Goal: Task Accomplishment & Management: Complete application form

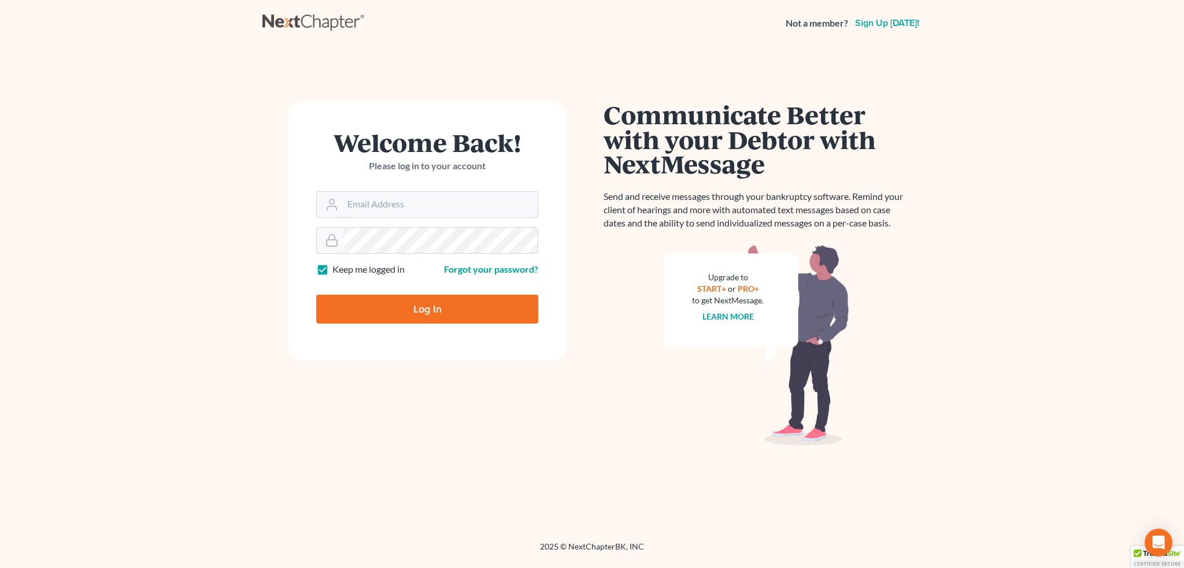
type input "[EMAIL_ADDRESS][DOMAIN_NAME]"
click at [391, 314] on input "Log In" at bounding box center [427, 309] width 222 height 29
type input "Thinking..."
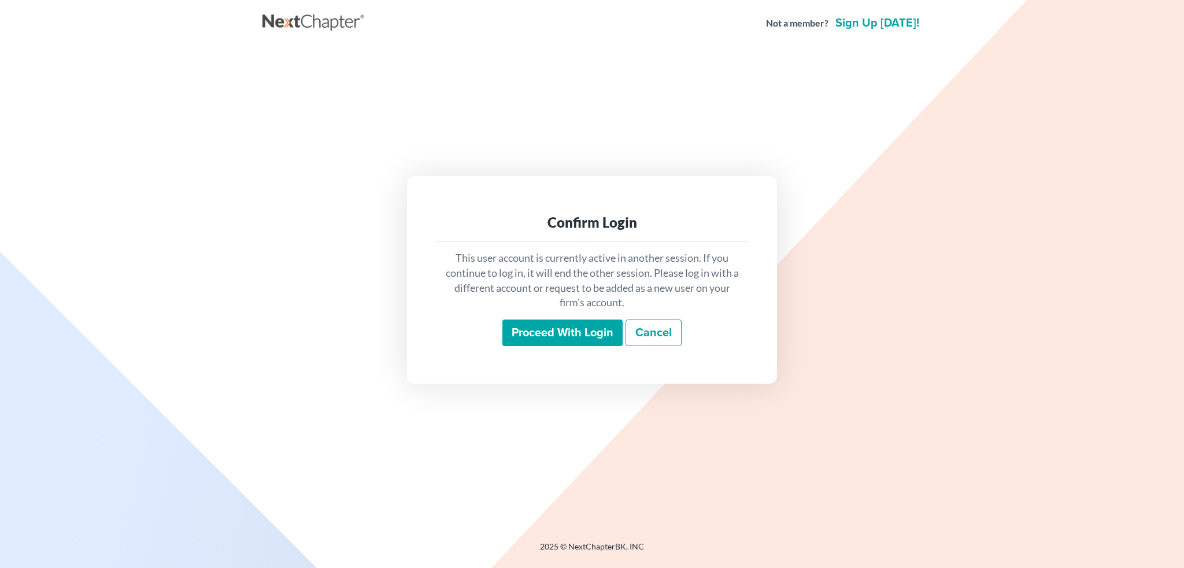
click at [558, 336] on input "Proceed with login" at bounding box center [562, 333] width 120 height 27
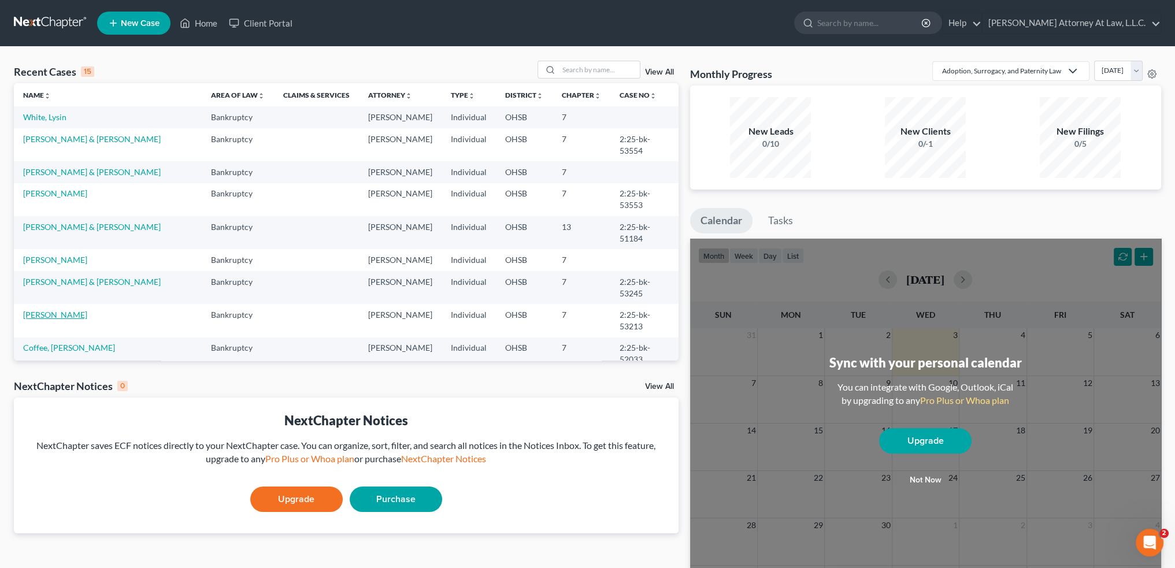
click at [45, 310] on link "[PERSON_NAME]" at bounding box center [55, 315] width 64 height 10
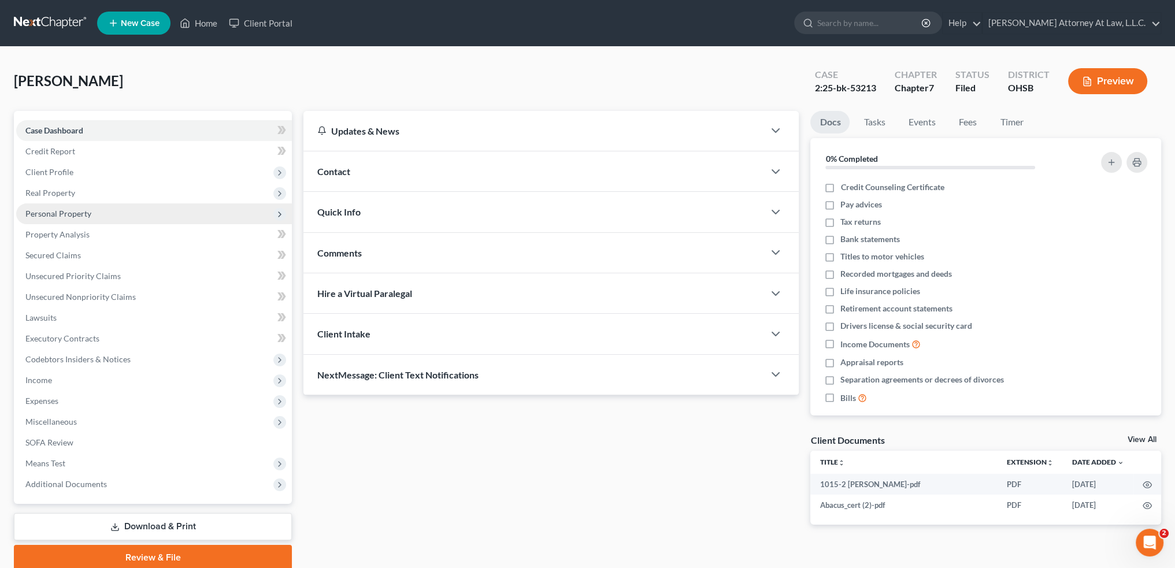
click at [70, 214] on span "Personal Property" at bounding box center [58, 214] width 66 height 10
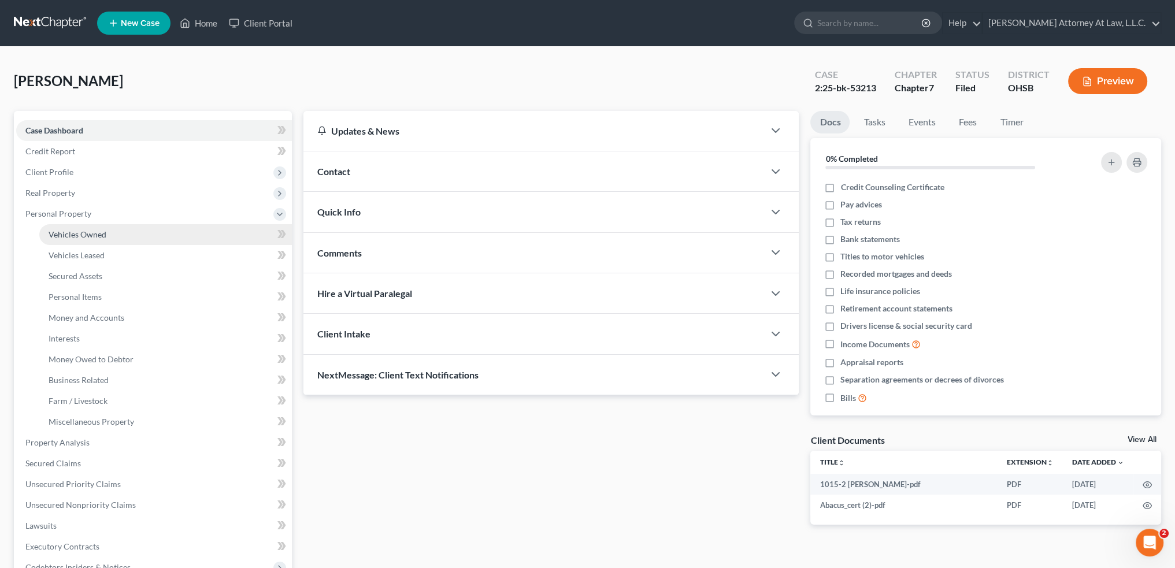
click at [76, 233] on span "Vehicles Owned" at bounding box center [78, 235] width 58 height 10
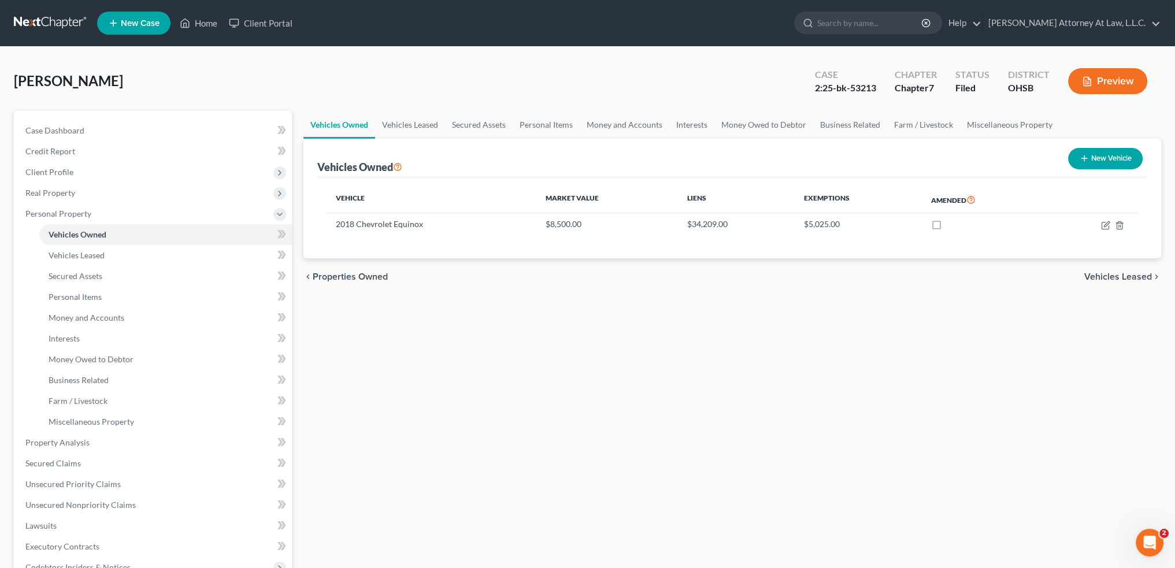
click at [1093, 157] on button "New Vehicle" at bounding box center [1105, 158] width 75 height 21
select select "0"
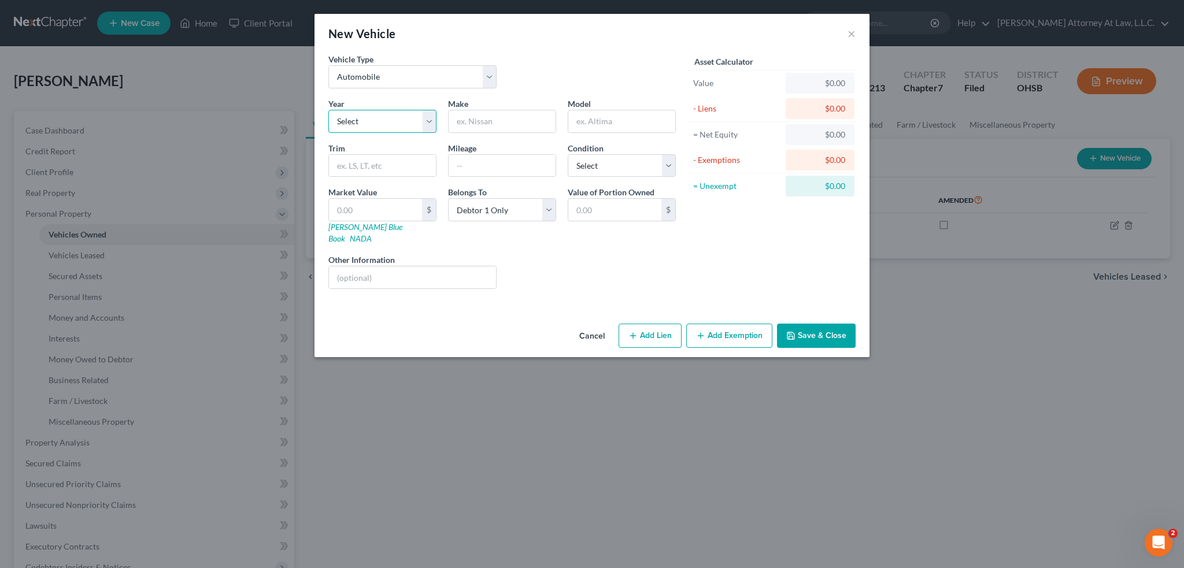
click at [359, 114] on select "Select 2026 2025 2024 2023 2022 2021 2020 2019 2018 2017 2016 2015 2014 2013 20…" at bounding box center [382, 121] width 108 height 23
click at [328, 110] on select "Select 2026 2025 2024 2023 2022 2021 2020 2019 2018 2017 2016 2015 2014 2013 20…" at bounding box center [382, 121] width 108 height 23
click at [482, 122] on input "text" at bounding box center [502, 121] width 107 height 22
click at [428, 117] on select "Select 2026 2025 2024 2023 2022 2021 2020 2019 2018 2017 2016 2015 2014 2013 20…" at bounding box center [382, 121] width 108 height 23
select select "20"
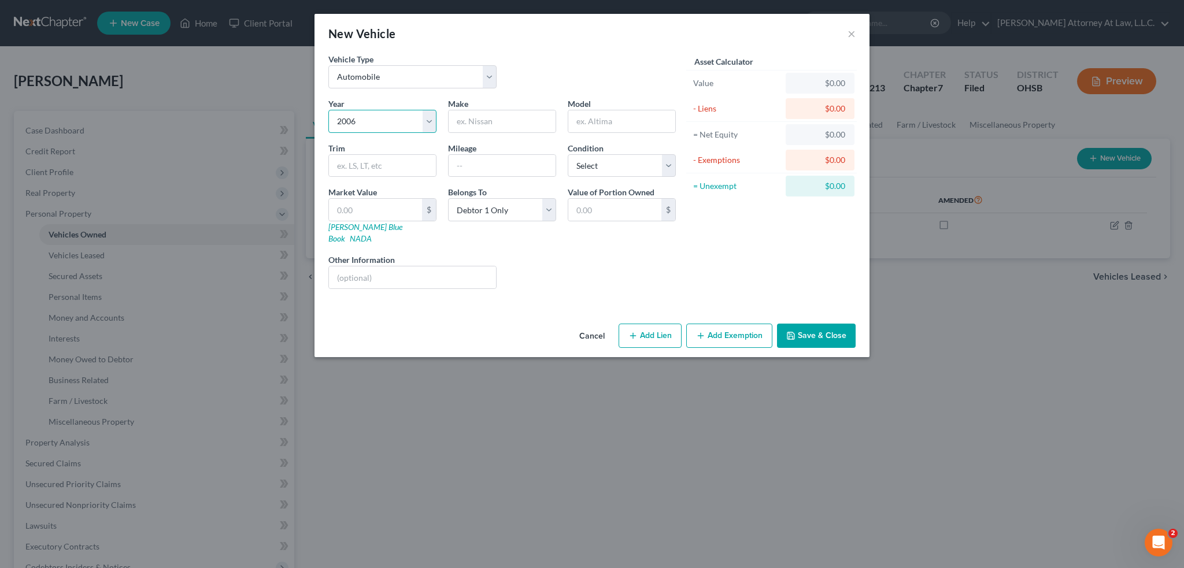
click at [328, 110] on select "Select 2026 2025 2024 2023 2022 2021 2020 2019 2018 2017 2016 2015 2014 2013 20…" at bounding box center [382, 121] width 108 height 23
click at [460, 120] on input "text" at bounding box center [502, 121] width 107 height 22
type input "Honda"
type input "Accord"
type input "161515"
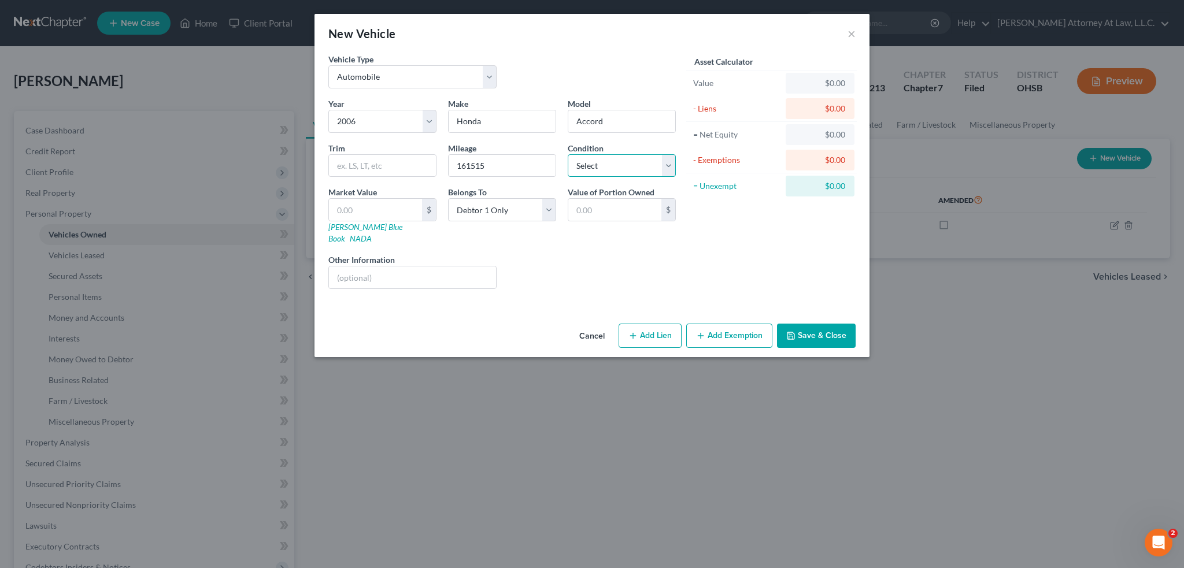
click at [666, 165] on select "Select Excellent Very Good Good Fair Poor" at bounding box center [622, 165] width 108 height 23
select select "3"
click at [568, 154] on select "Select Excellent Very Good Good Fair Poor" at bounding box center [622, 165] width 108 height 23
click at [379, 208] on input "text" at bounding box center [375, 210] width 93 height 22
type input "1"
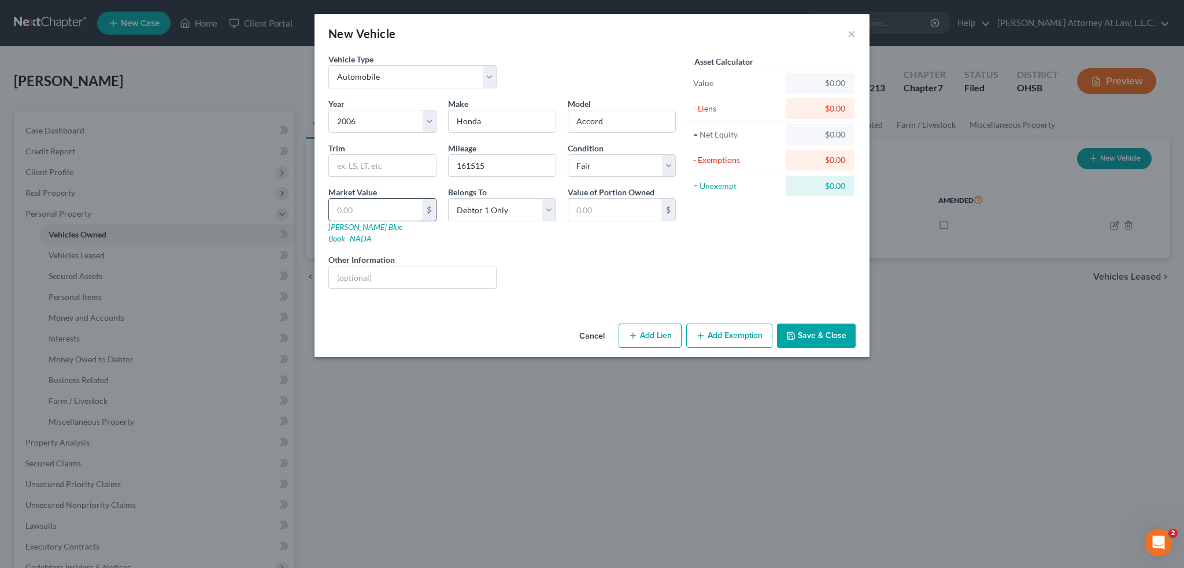
type input "1.00"
type input "17"
type input "17.00"
type input "170"
type input "170.00"
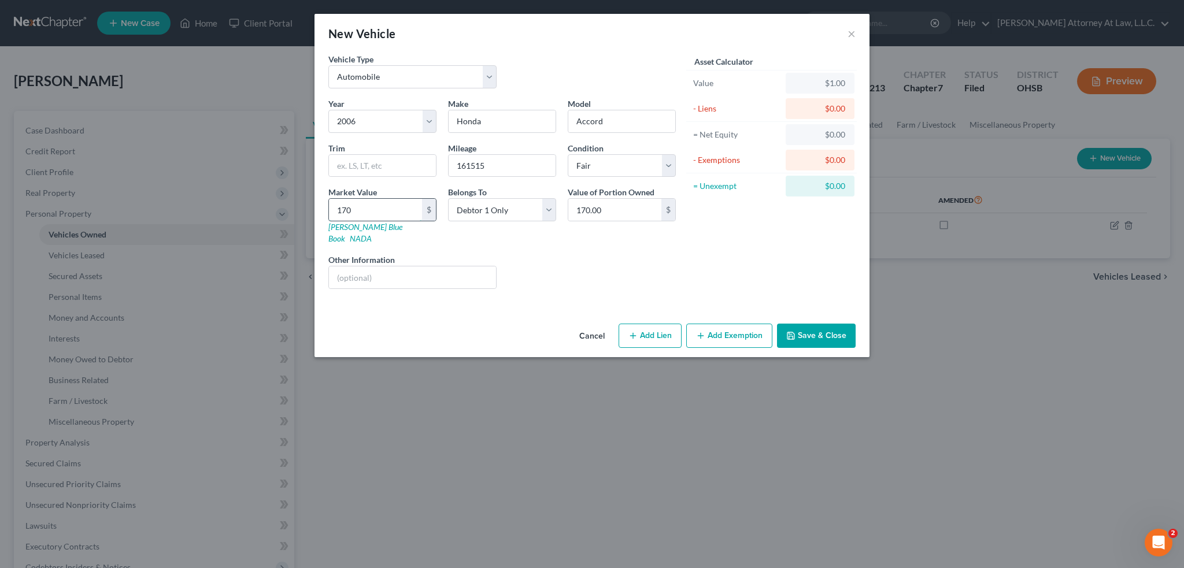
type input "1700"
type input "1,700.00"
type input "1,700"
click at [716, 324] on button "Add Exemption" at bounding box center [729, 336] width 86 height 24
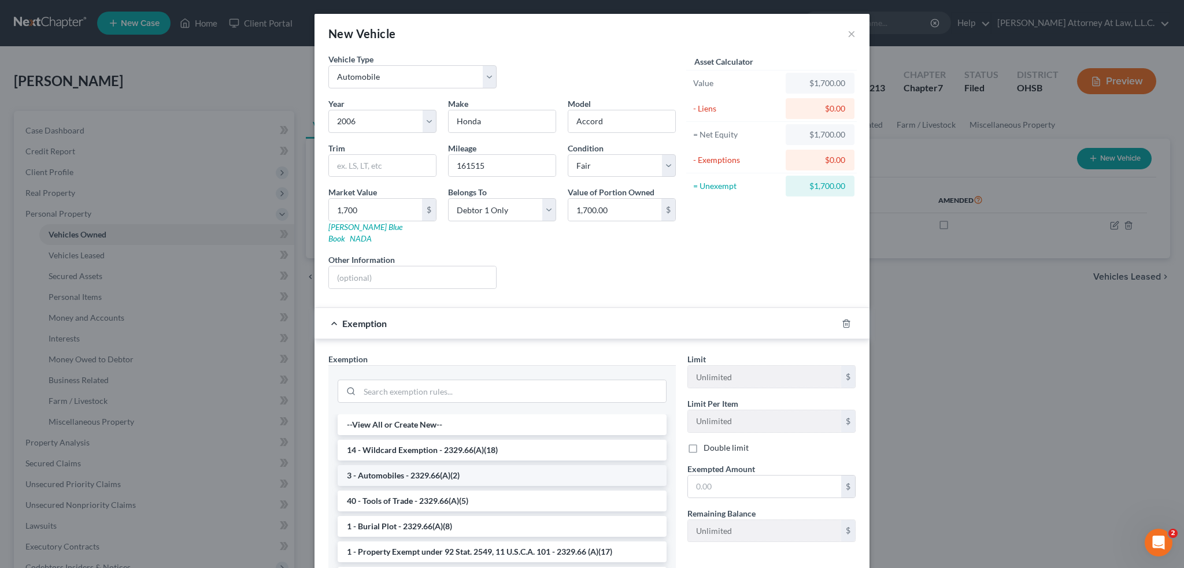
click at [419, 465] on li "3 - Automobiles - 2329.66(A)(2)" at bounding box center [502, 475] width 329 height 21
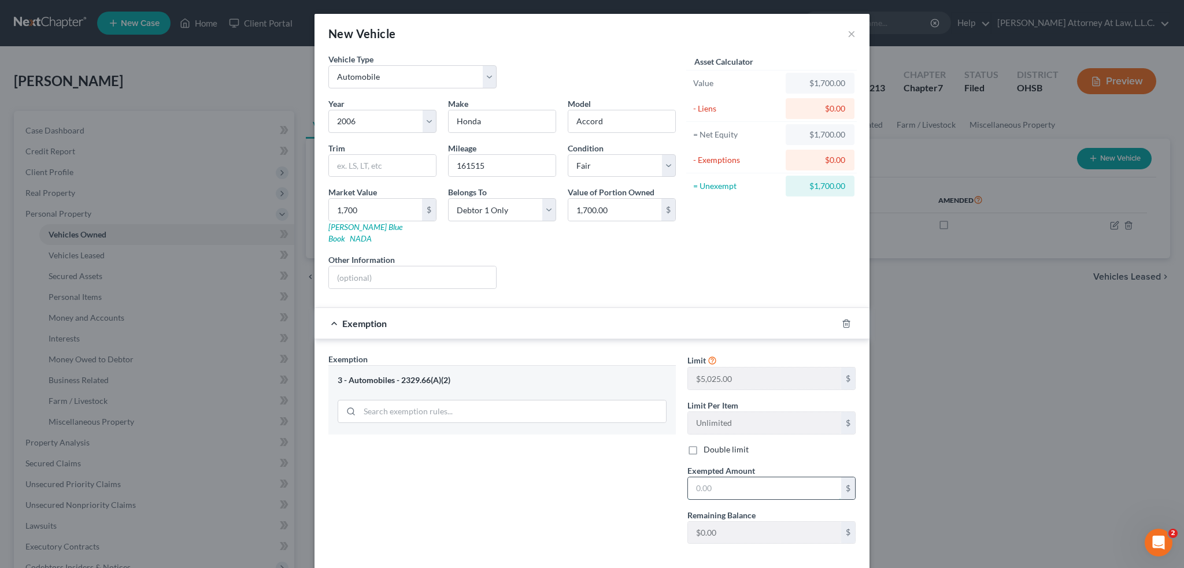
click at [691, 478] on input "text" at bounding box center [764, 489] width 153 height 22
type input "1,700"
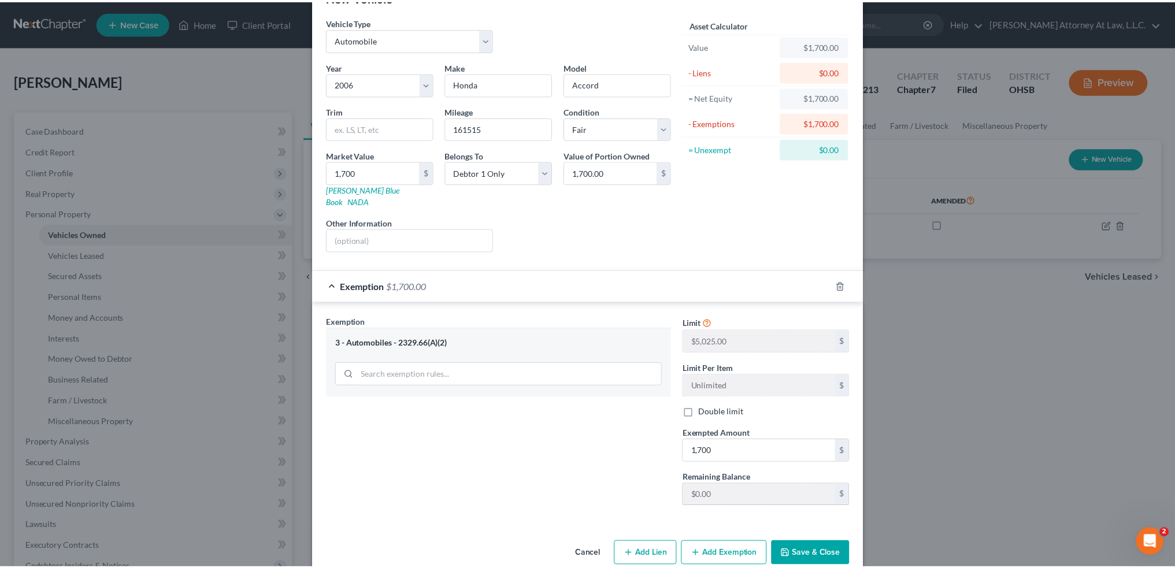
scroll to position [44, 0]
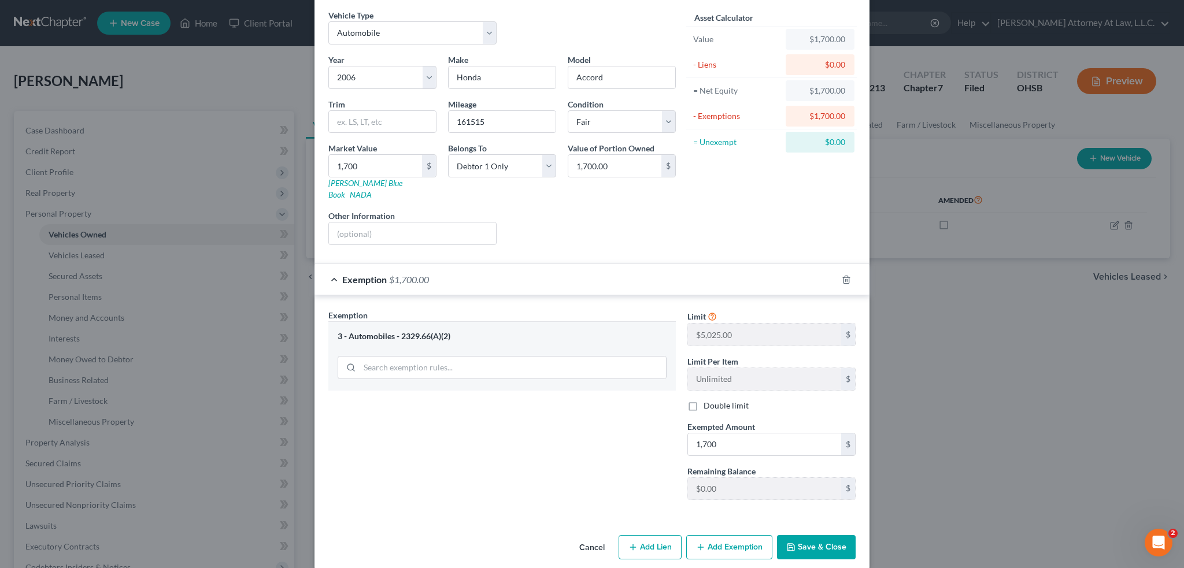
click at [807, 535] on button "Save & Close" at bounding box center [816, 547] width 79 height 24
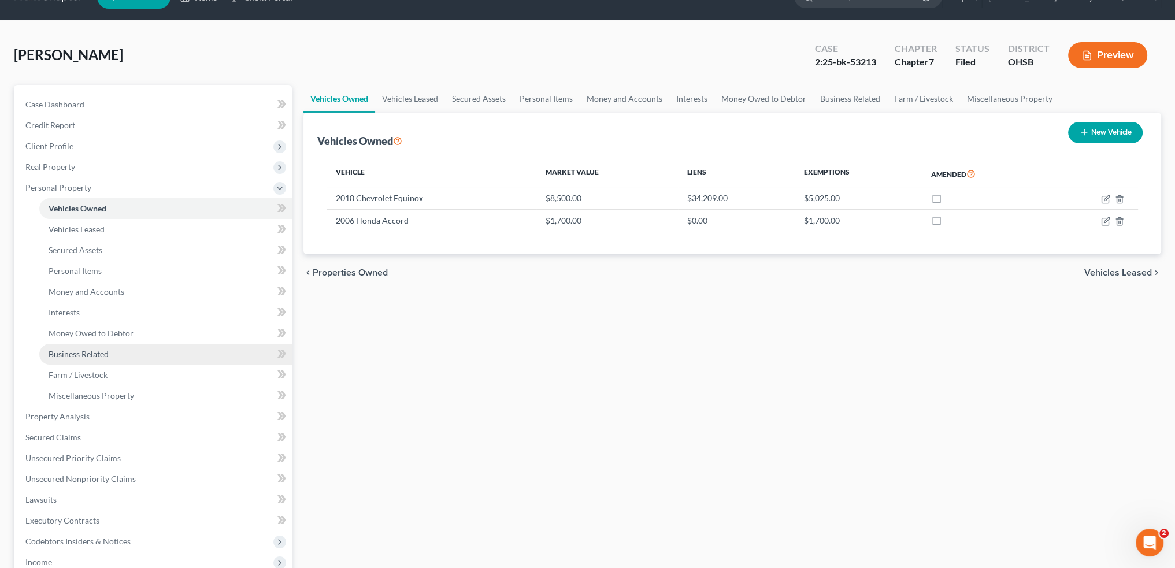
scroll to position [58, 0]
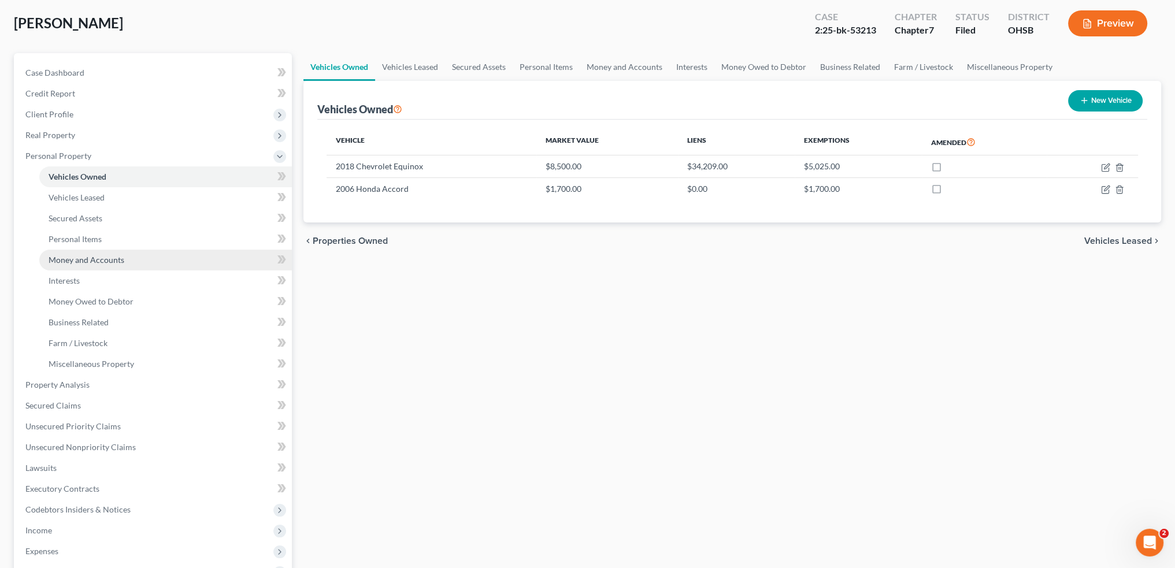
click at [86, 263] on span "Money and Accounts" at bounding box center [87, 260] width 76 height 10
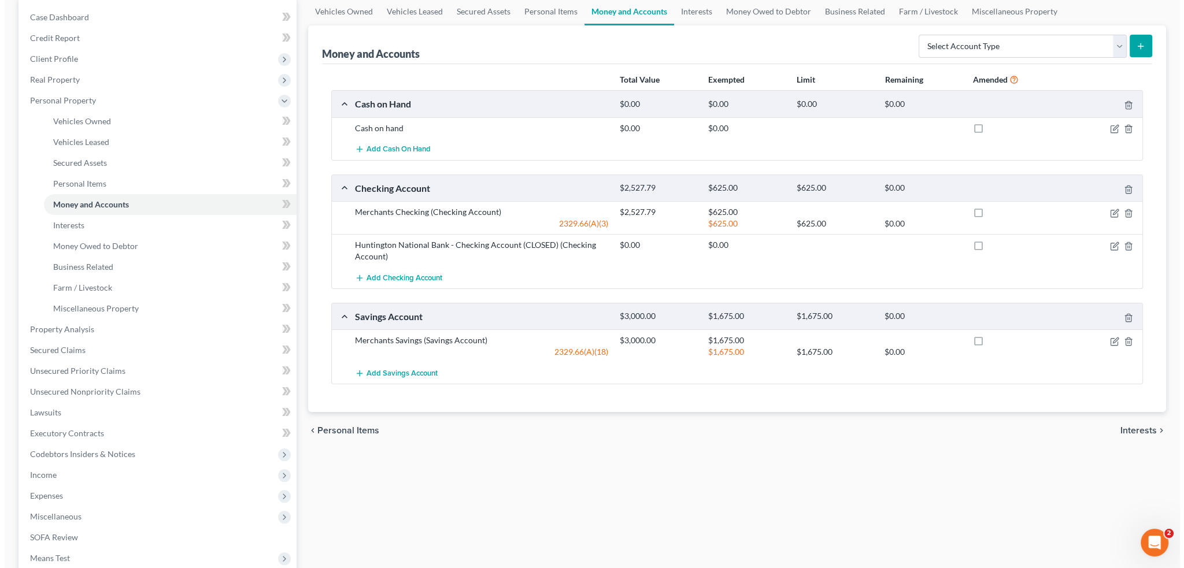
scroll to position [116, 0]
click at [1108, 209] on icon "button" at bounding box center [1109, 210] width 9 height 9
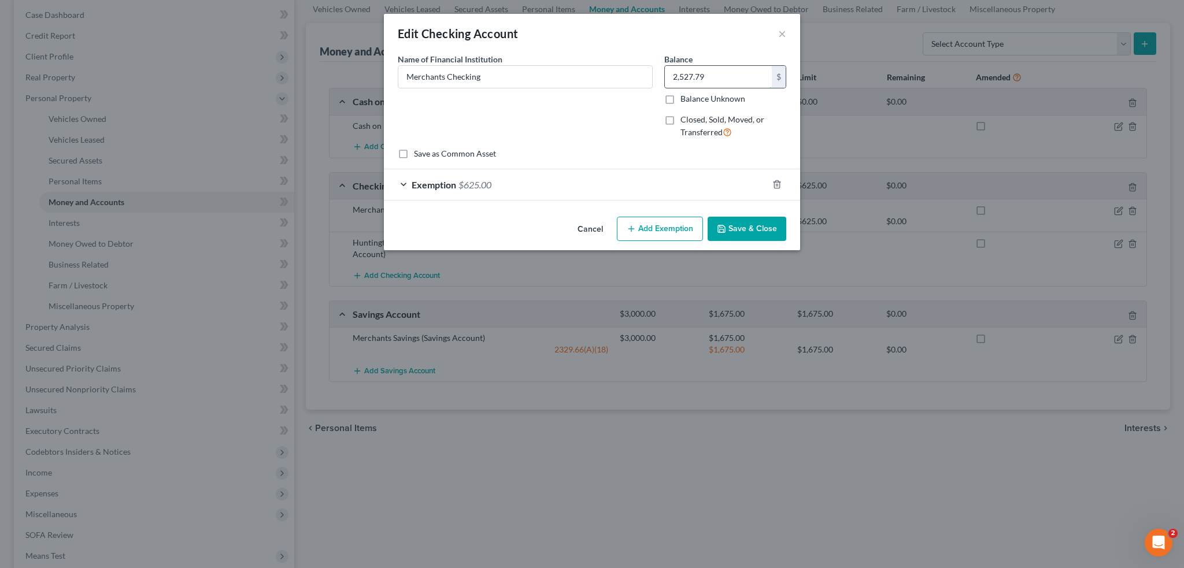
click at [710, 75] on input "2,527.79" at bounding box center [718, 77] width 107 height 22
type input "2,581.60"
click at [418, 182] on span "Exemption" at bounding box center [434, 184] width 45 height 11
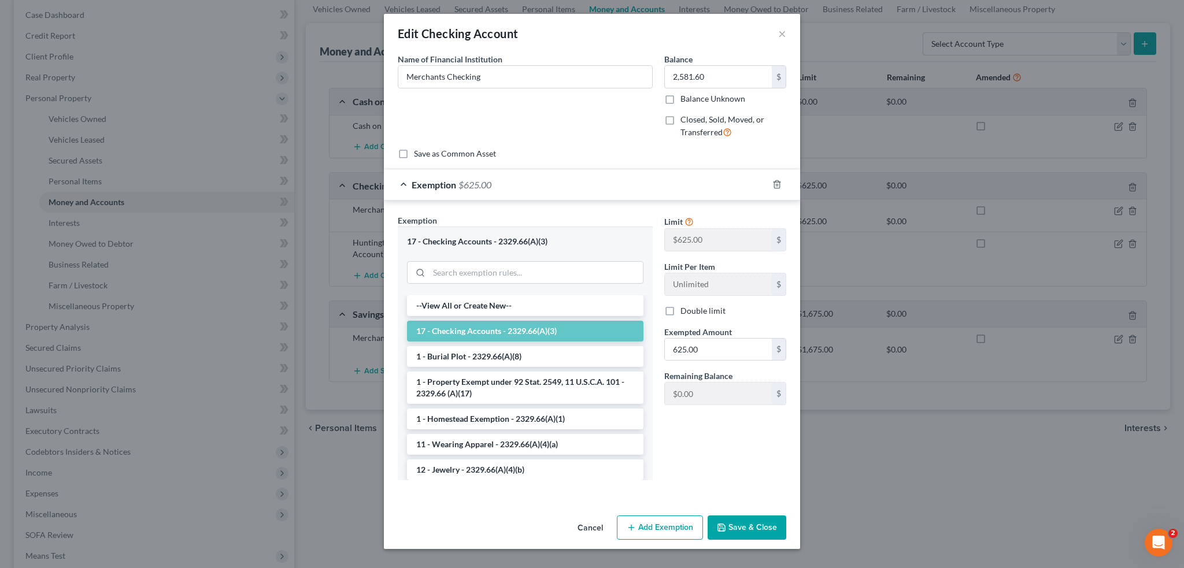
click at [741, 531] on button "Save & Close" at bounding box center [747, 528] width 79 height 24
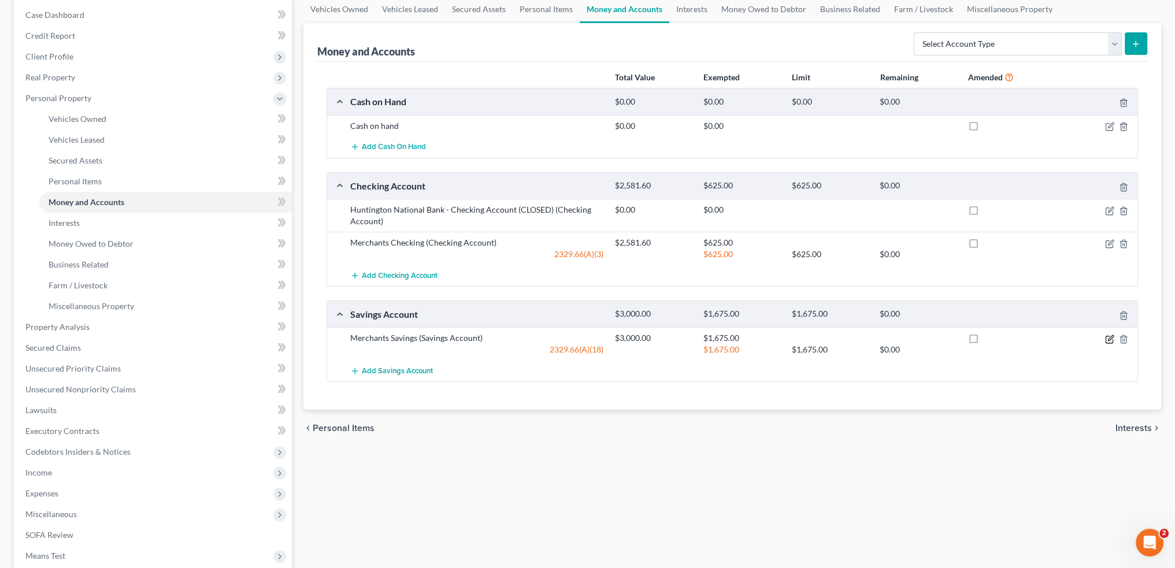
click at [1108, 336] on icon "button" at bounding box center [1109, 339] width 9 height 9
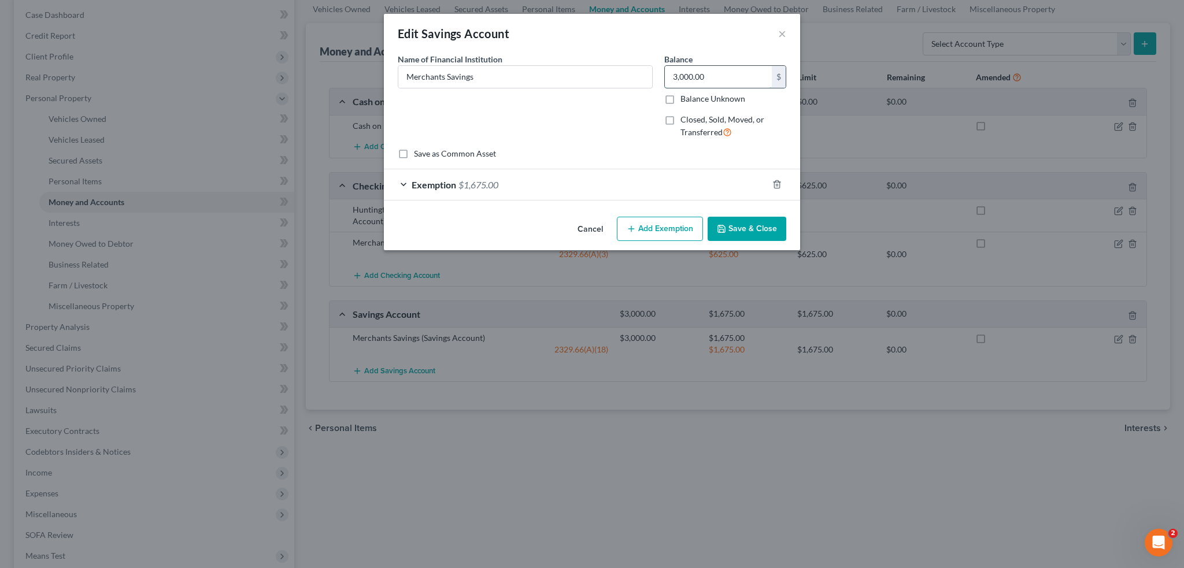
click at [709, 80] on input "3,000.00" at bounding box center [718, 77] width 107 height 22
type input "150.00"
click at [754, 232] on button "Save & Close" at bounding box center [747, 229] width 79 height 24
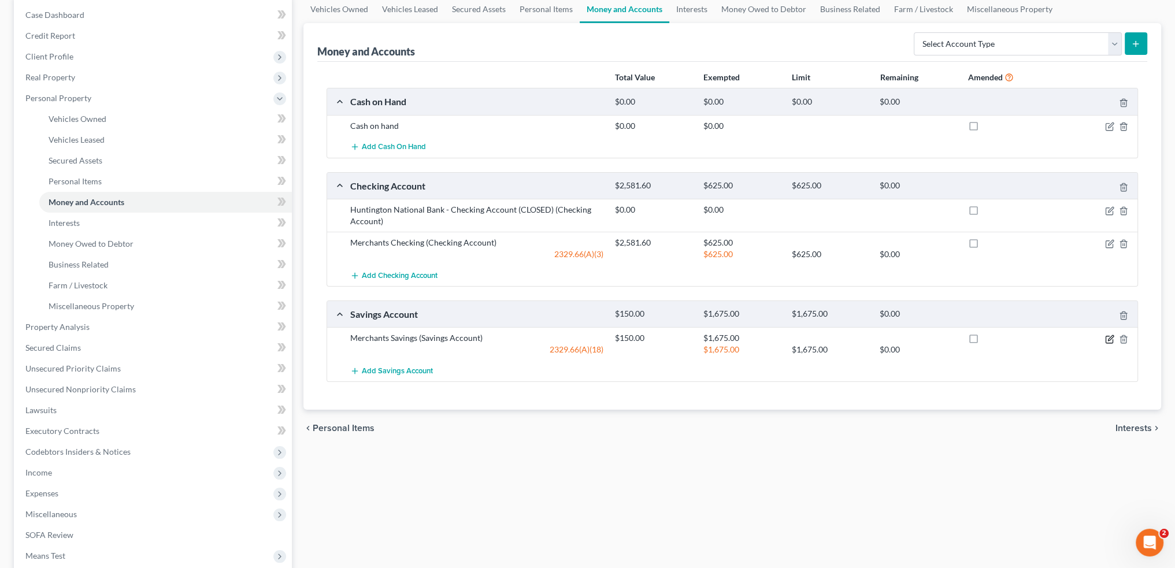
click at [1108, 338] on icon "button" at bounding box center [1109, 339] width 9 height 9
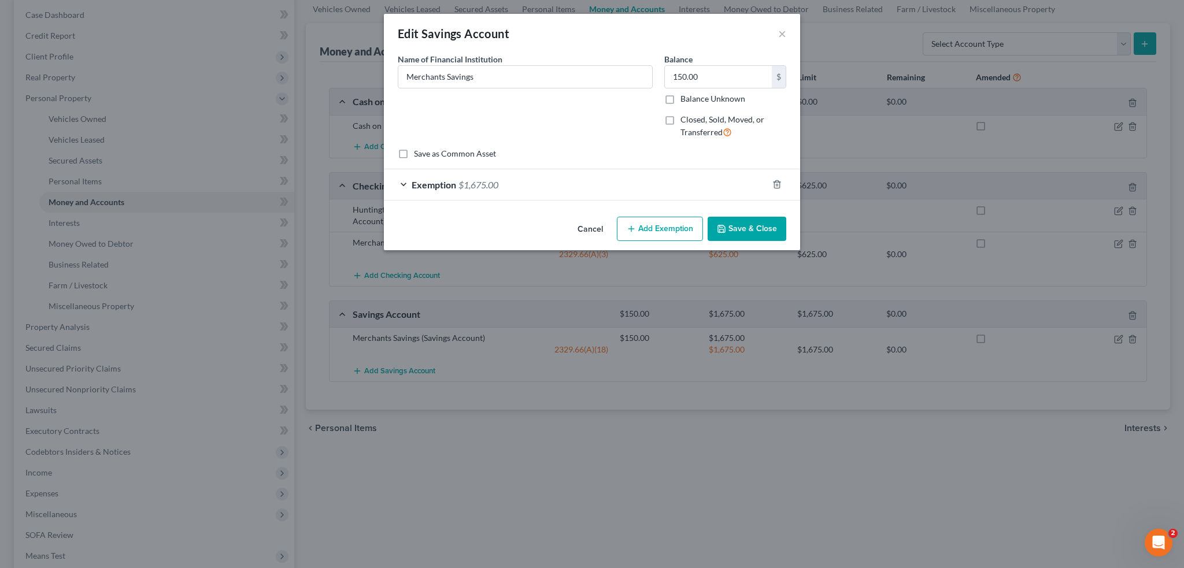
click at [428, 179] on span "Exemption" at bounding box center [434, 184] width 45 height 11
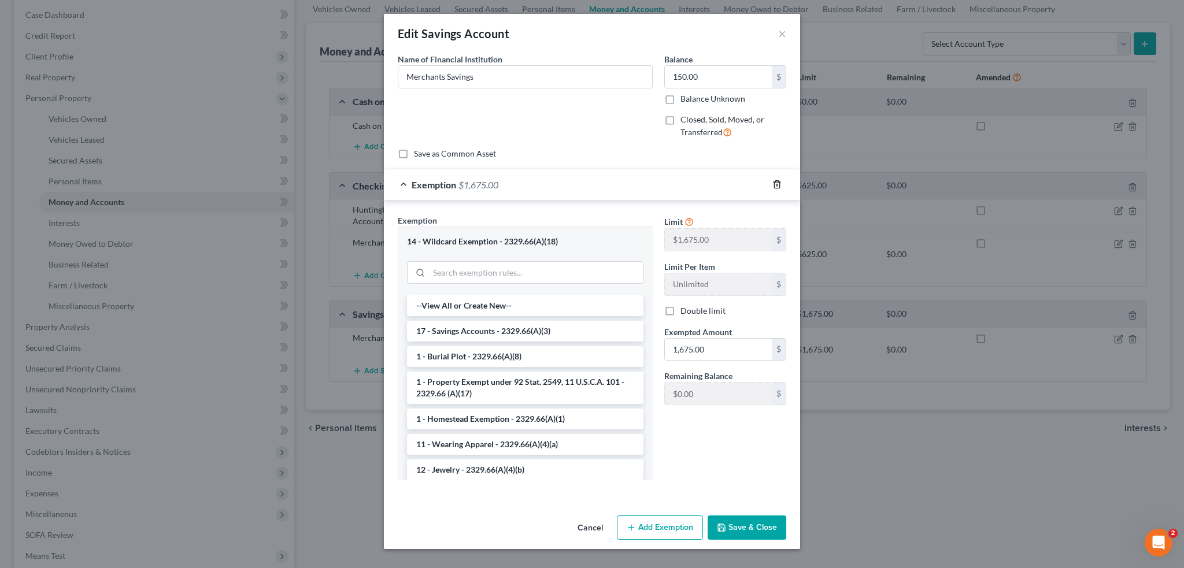
click at [777, 181] on icon "button" at bounding box center [776, 184] width 9 height 9
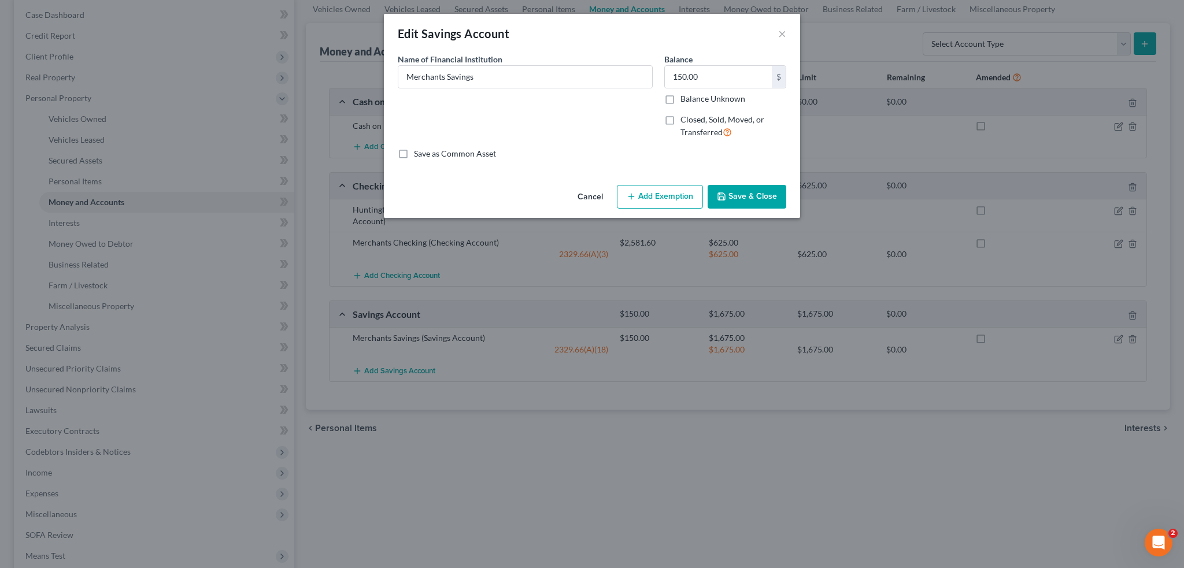
click at [643, 190] on button "Add Exemption" at bounding box center [660, 197] width 86 height 24
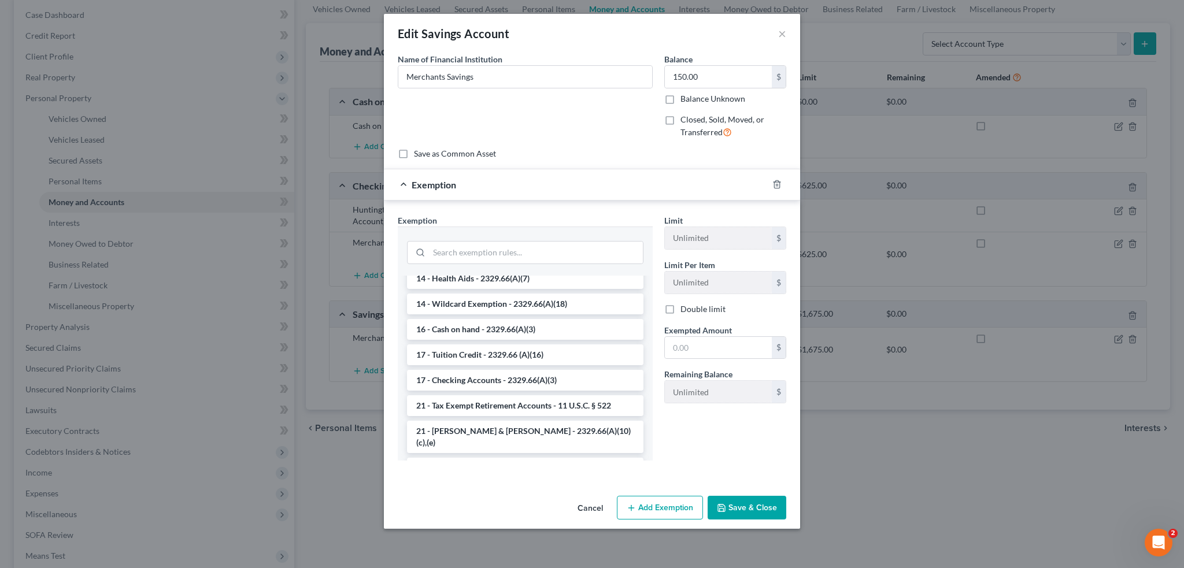
scroll to position [231, 0]
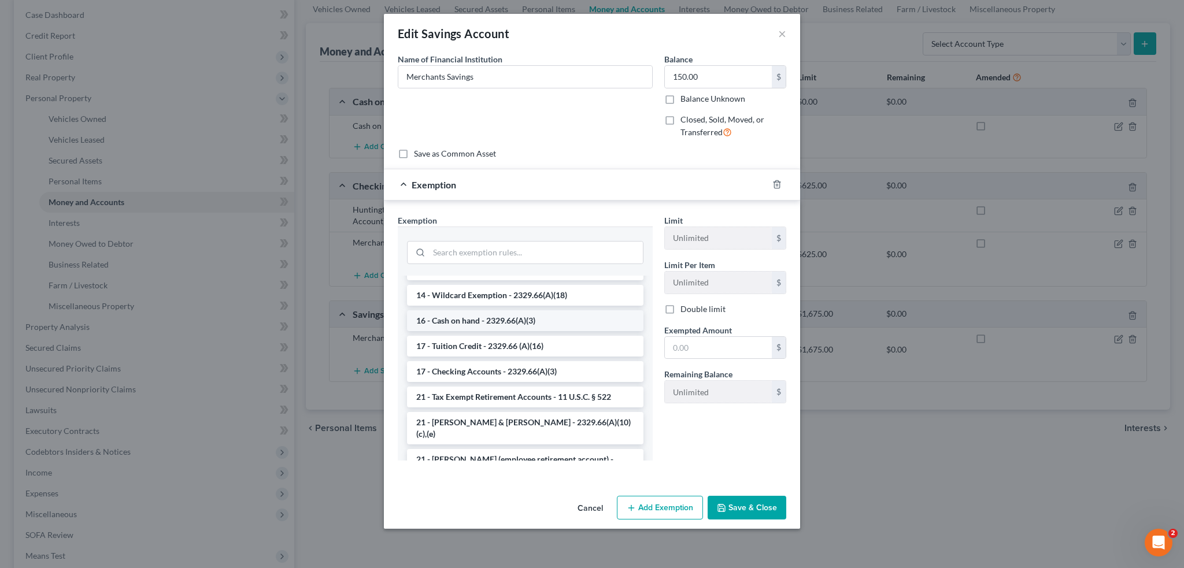
click at [521, 320] on li "16 - Cash on hand - 2329.66(A)(3)" at bounding box center [525, 320] width 236 height 21
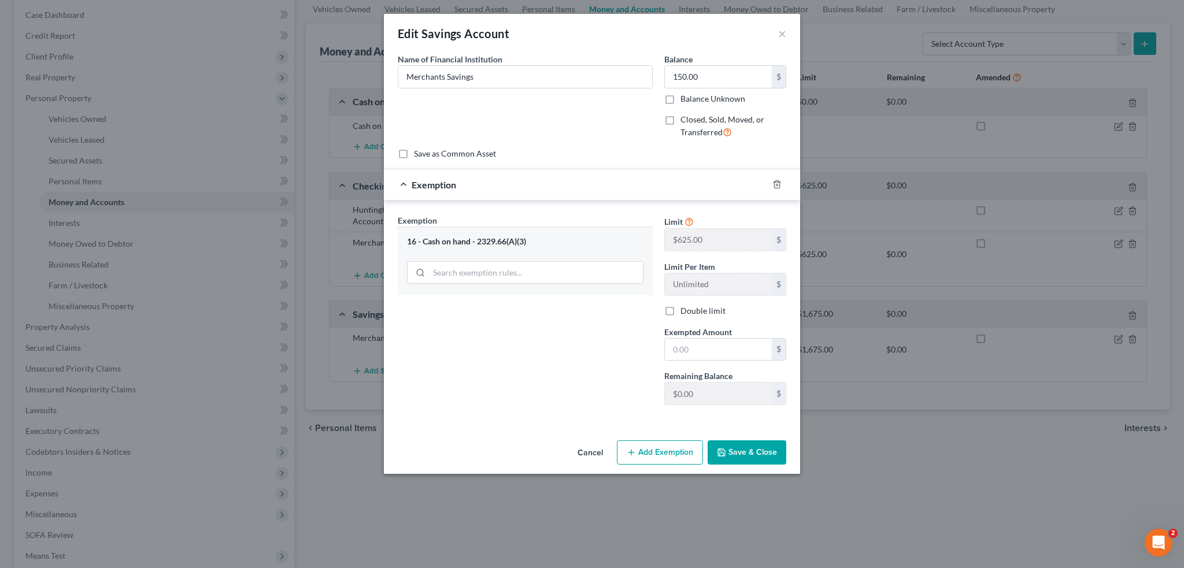
click at [592, 454] on button "Cancel" at bounding box center [590, 453] width 44 height 23
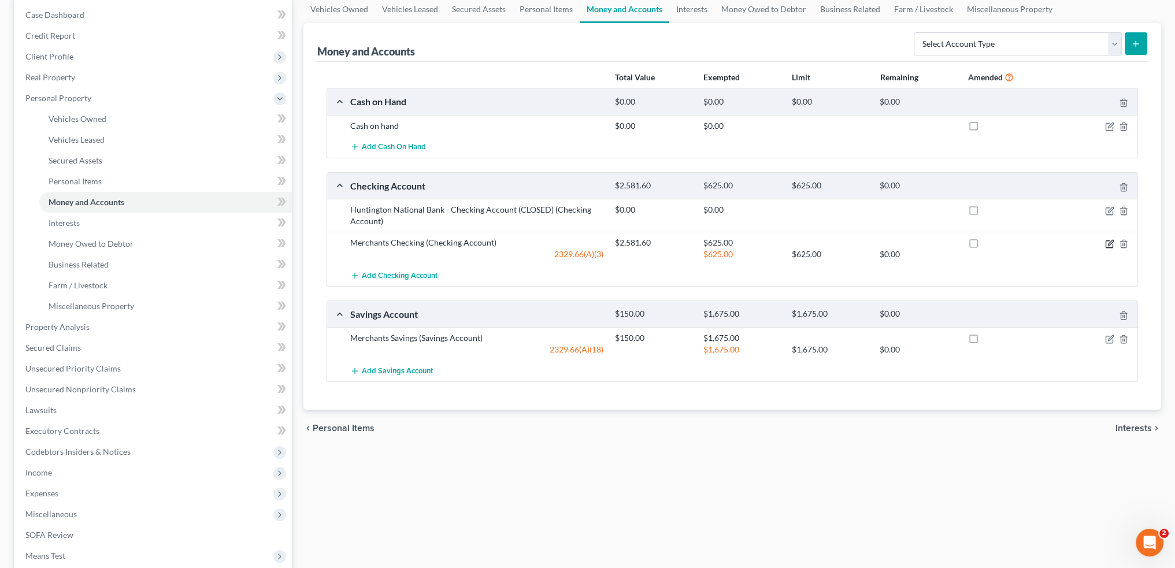
click at [1108, 243] on icon "button" at bounding box center [1110, 242] width 5 height 5
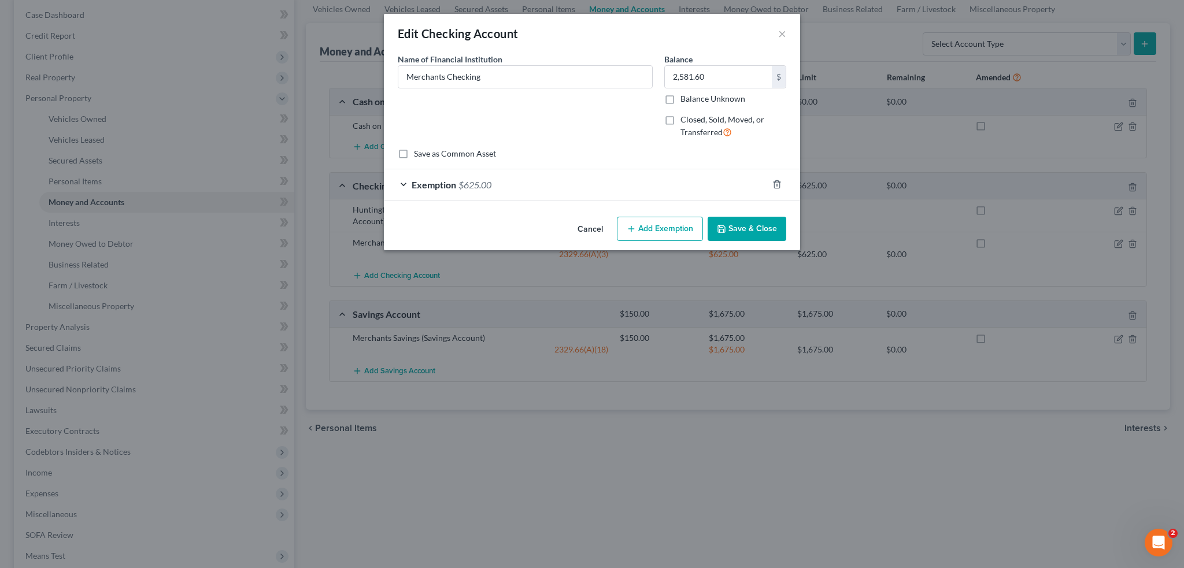
click at [623, 228] on button "Add Exemption" at bounding box center [660, 229] width 86 height 24
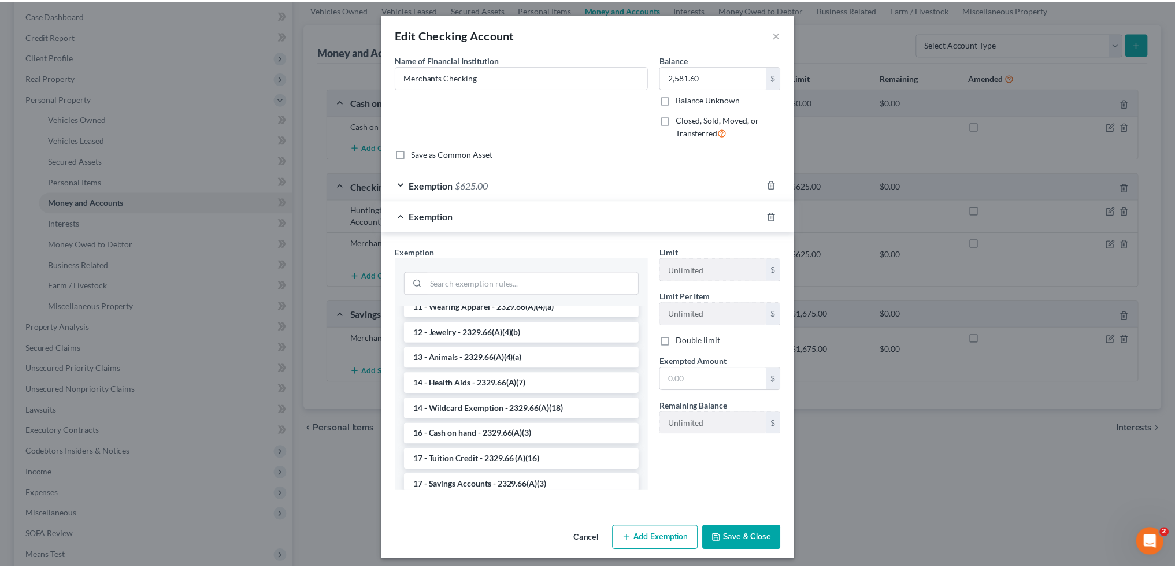
scroll to position [173, 0]
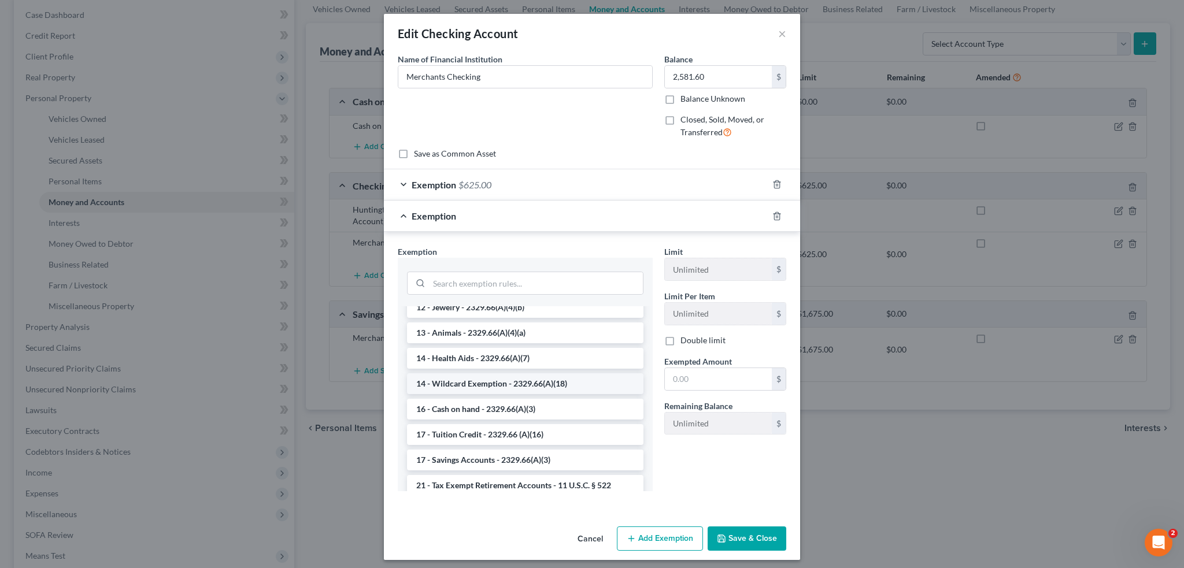
click at [467, 386] on li "14 - Wildcard Exemption - 2329.66(A)(18)" at bounding box center [525, 383] width 236 height 21
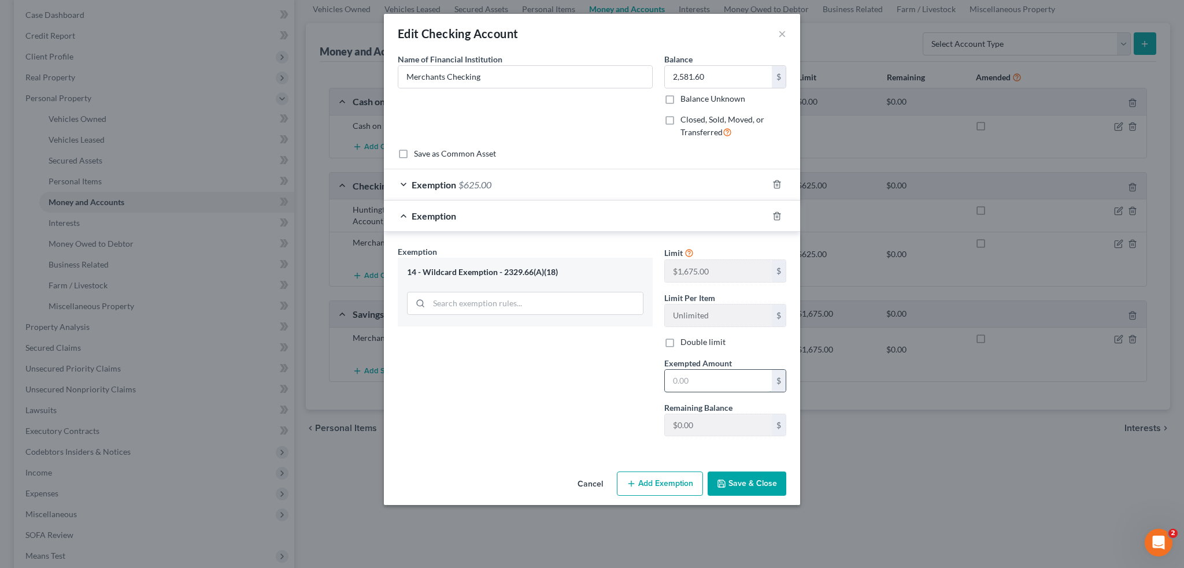
click at [672, 379] on input "text" at bounding box center [718, 381] width 107 height 22
type input "1,675"
click at [746, 483] on button "Save & Close" at bounding box center [747, 484] width 79 height 24
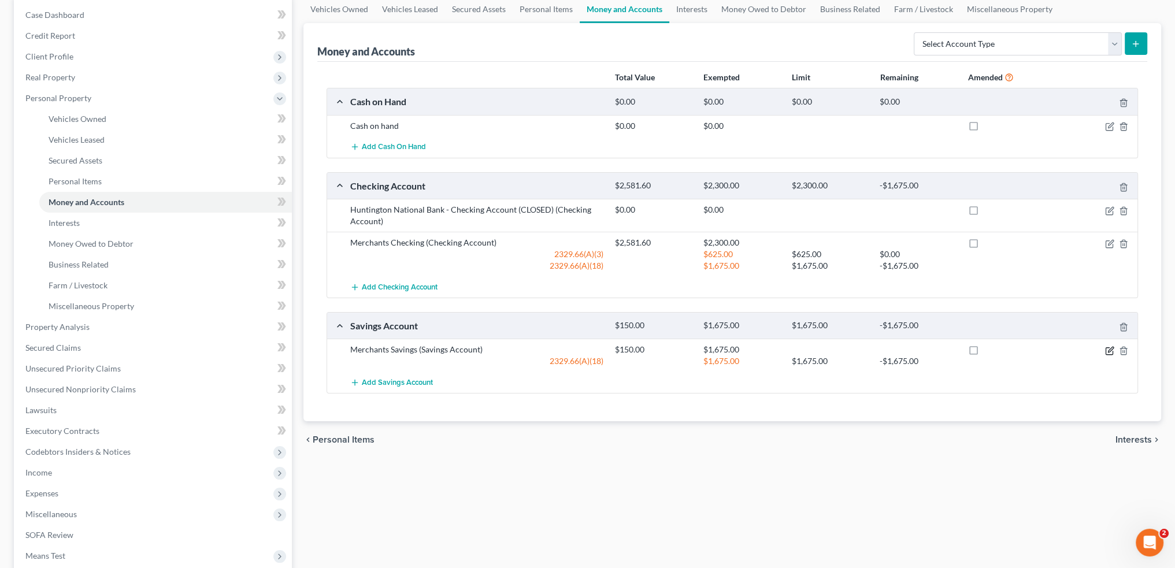
click at [1109, 350] on icon "button" at bounding box center [1110, 349] width 5 height 5
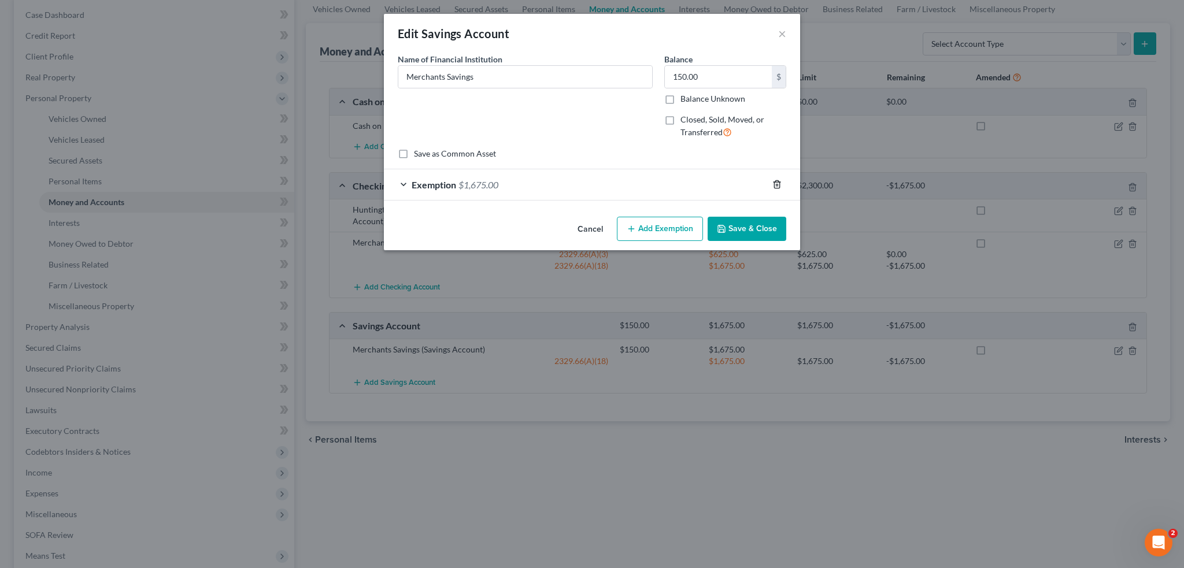
click at [778, 185] on line "button" at bounding box center [778, 185] width 0 height 2
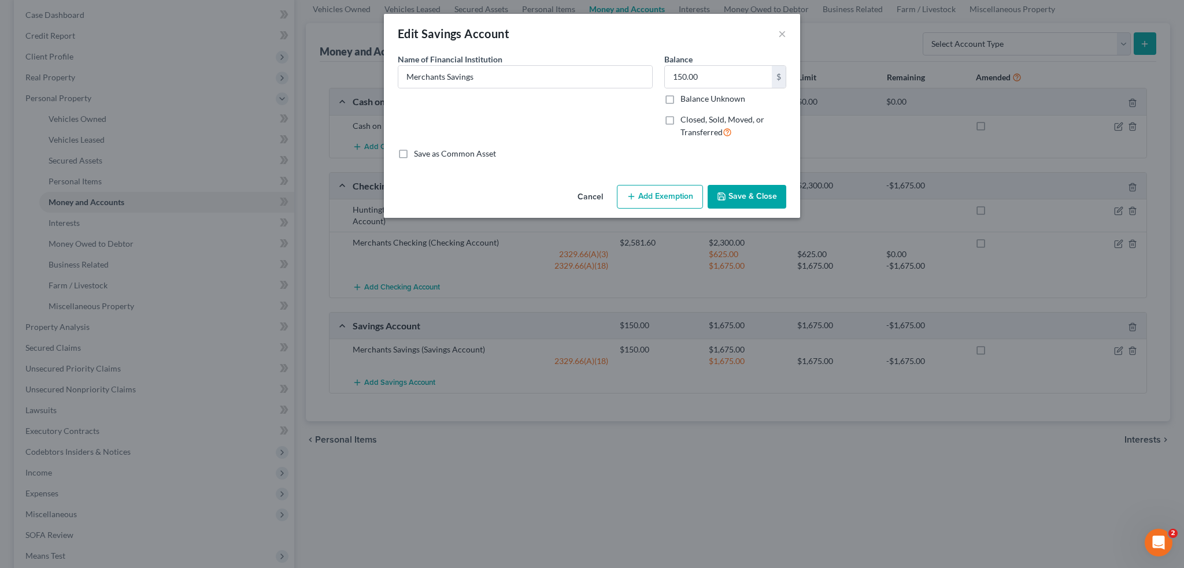
click at [745, 195] on button "Save & Close" at bounding box center [747, 197] width 79 height 24
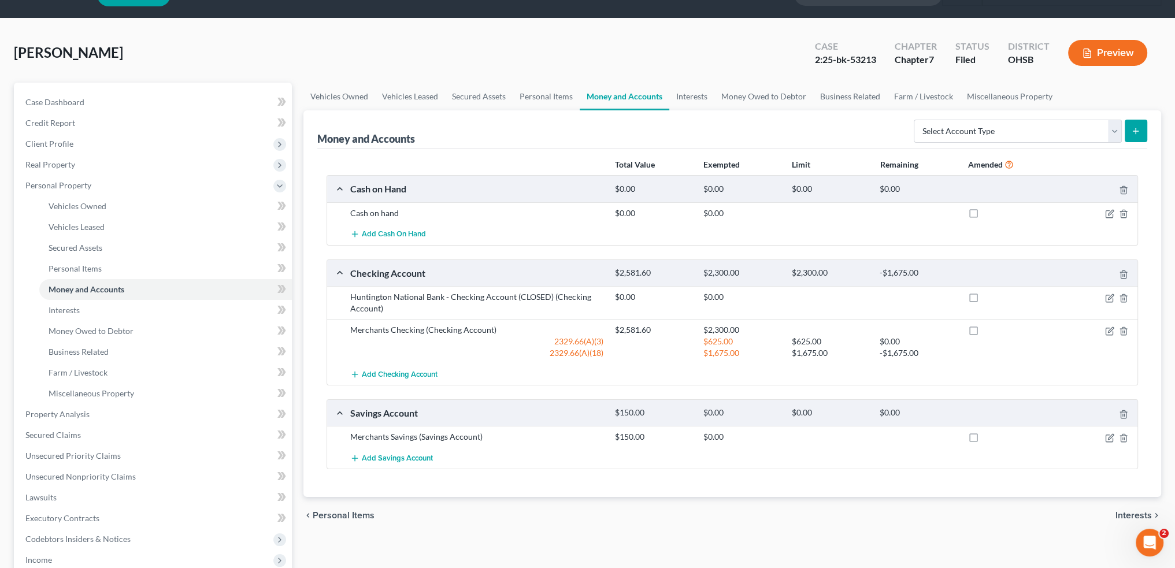
scroll to position [0, 0]
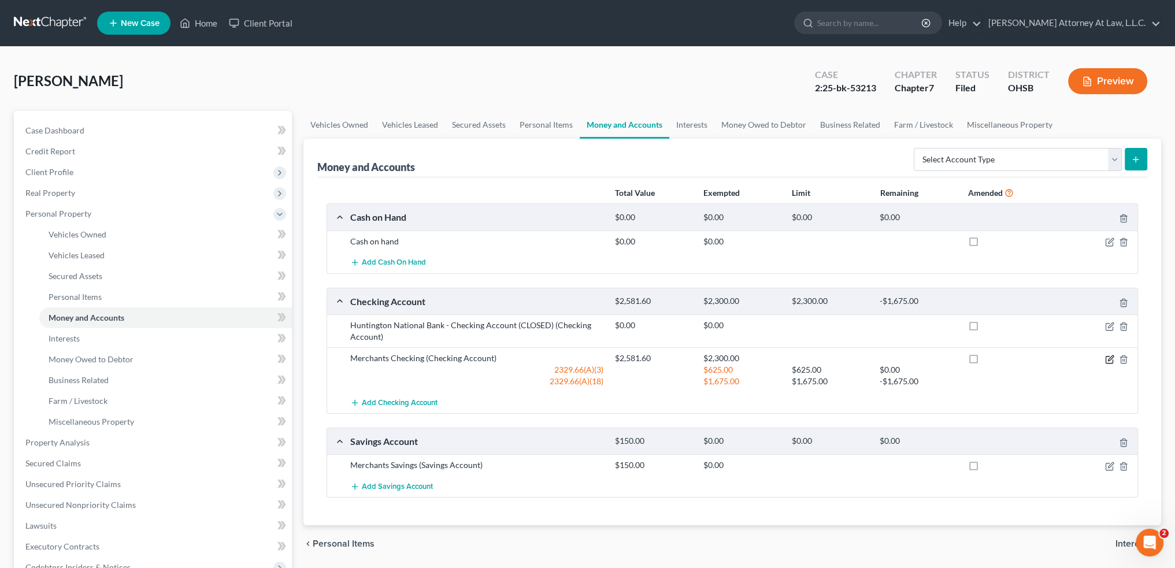
click at [1108, 358] on icon "button" at bounding box center [1109, 359] width 9 height 9
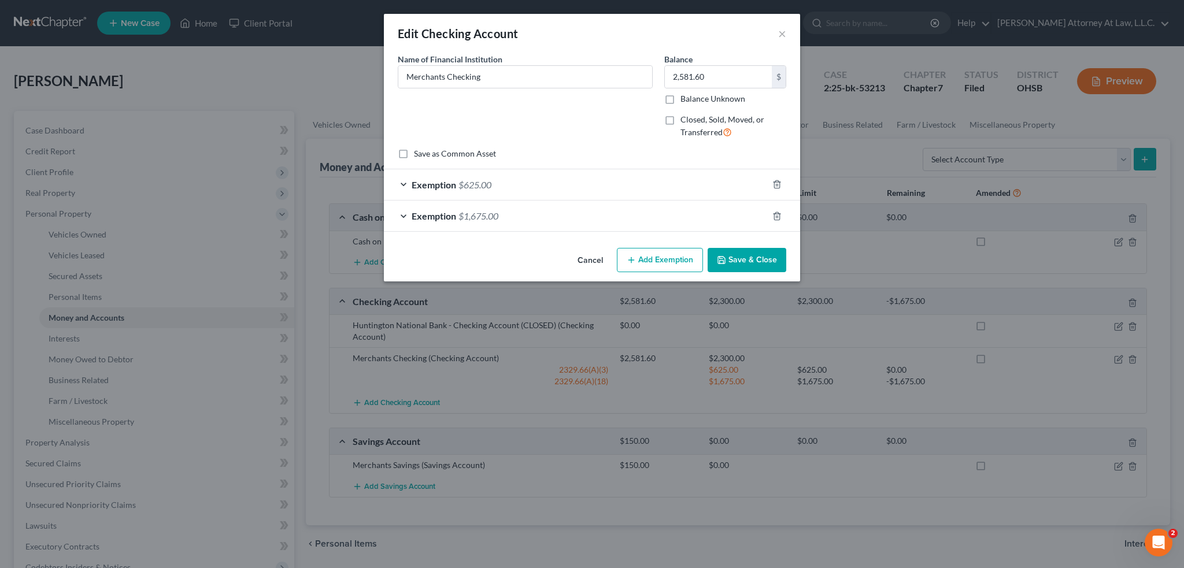
click at [741, 258] on button "Save & Close" at bounding box center [747, 260] width 79 height 24
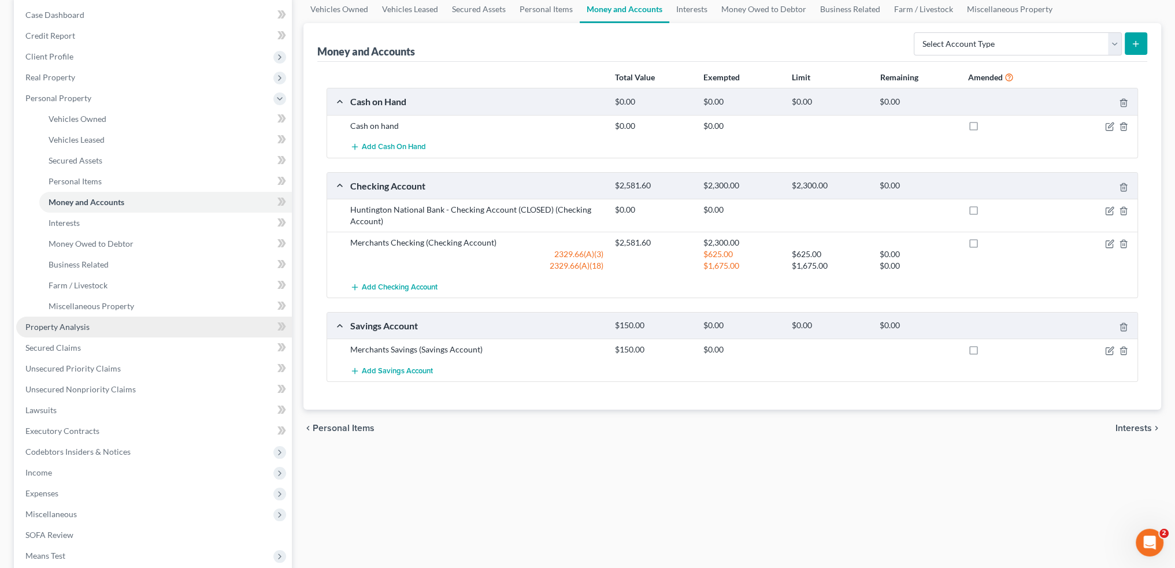
click at [61, 328] on span "Property Analysis" at bounding box center [57, 327] width 64 height 10
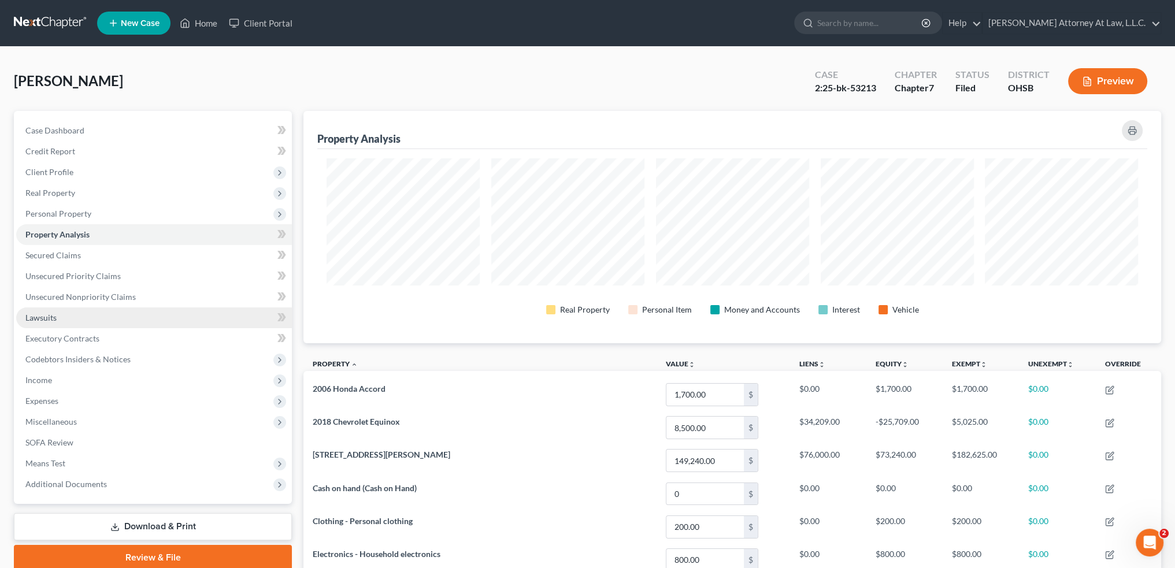
scroll to position [58, 0]
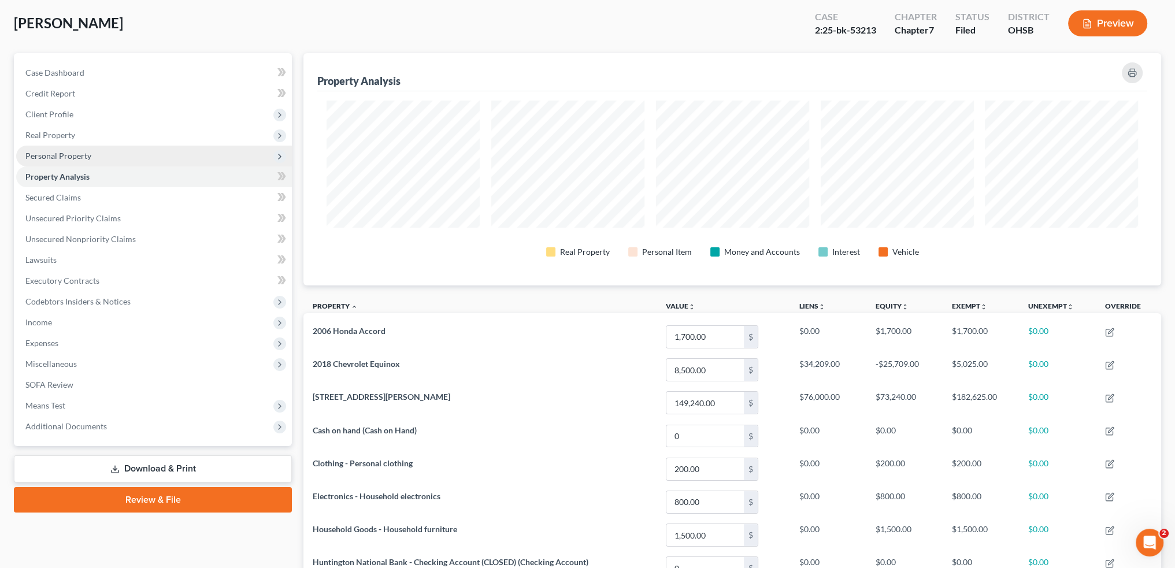
click at [87, 157] on span "Personal Property" at bounding box center [58, 156] width 66 height 10
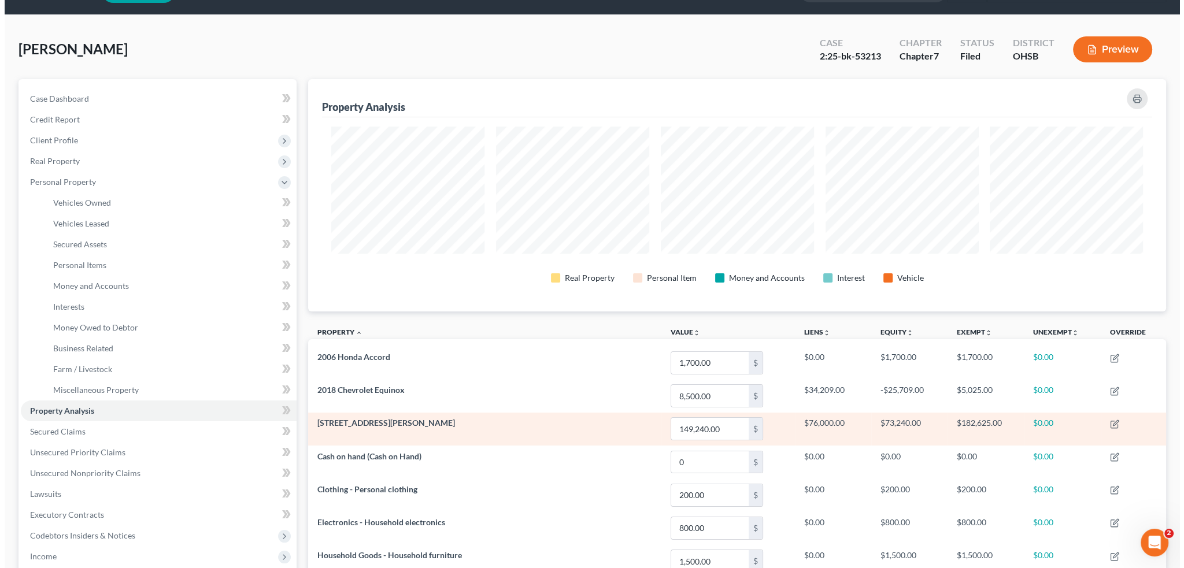
scroll to position [0, 0]
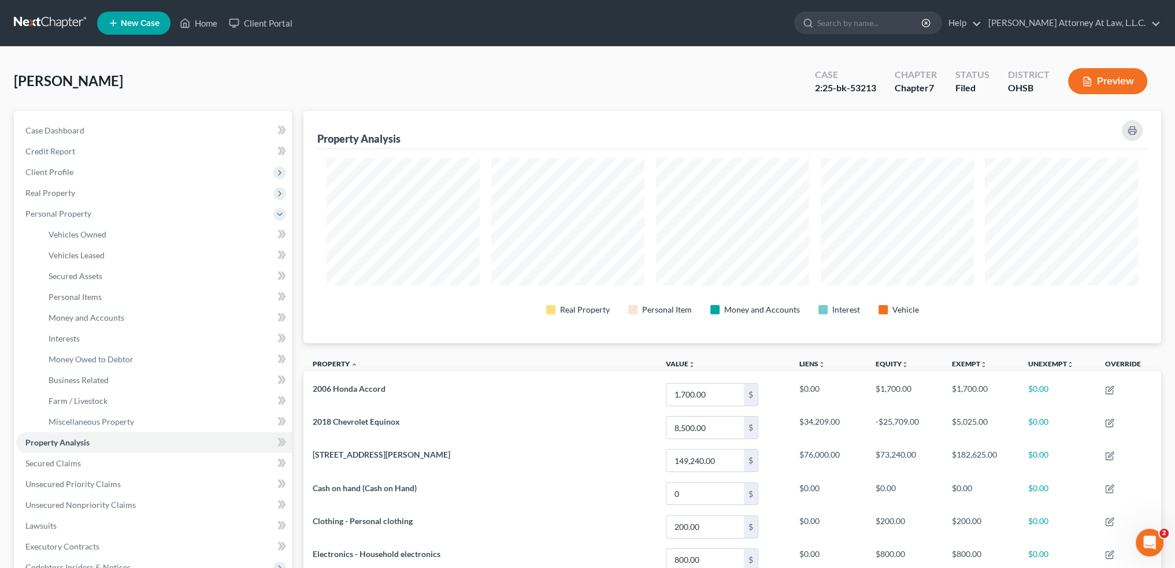
click at [1115, 83] on button "Preview" at bounding box center [1107, 81] width 79 height 26
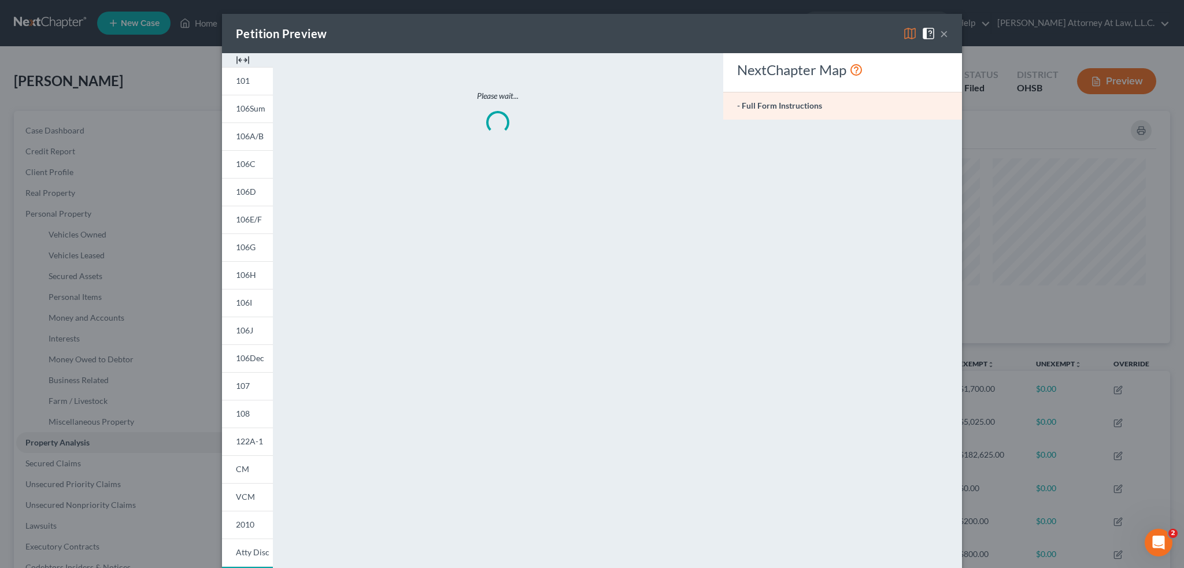
scroll to position [577918, 577287]
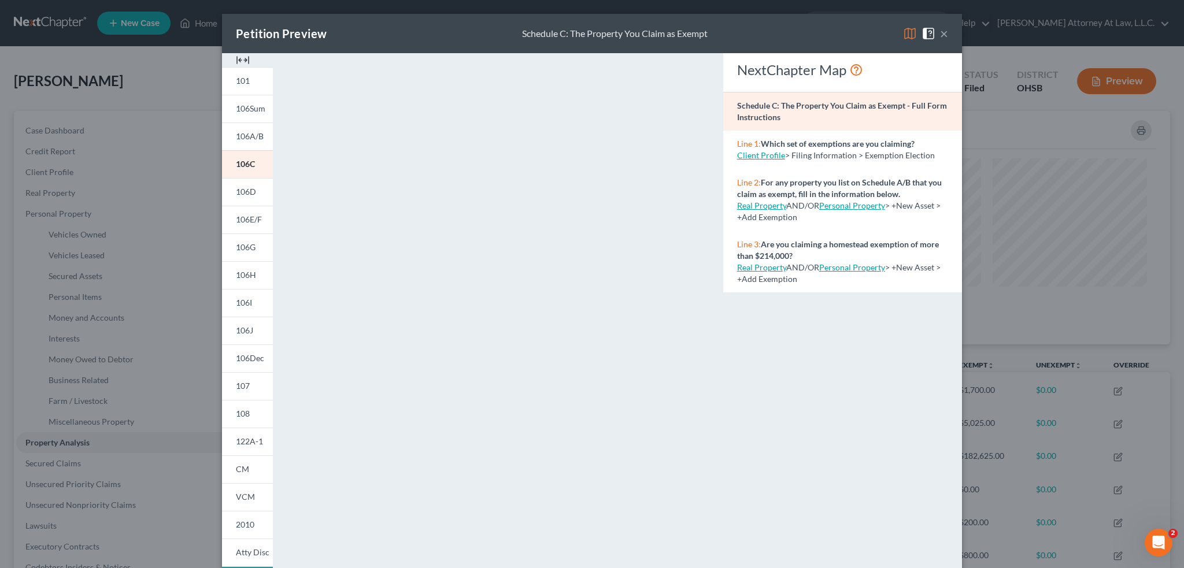
click at [941, 34] on button "×" at bounding box center [944, 34] width 8 height 14
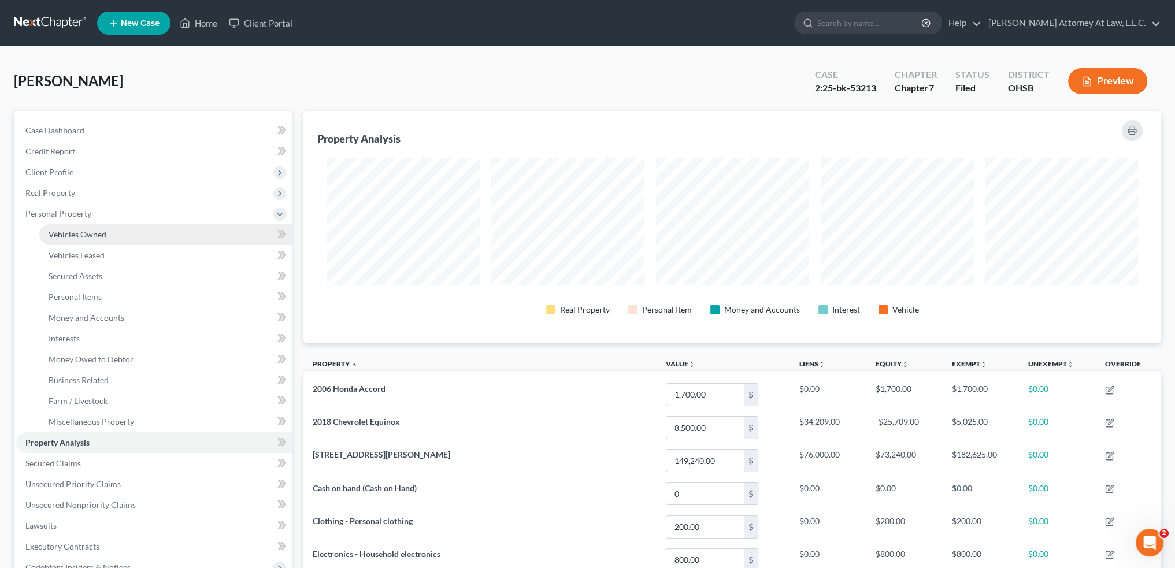
click at [78, 235] on span "Vehicles Owned" at bounding box center [78, 235] width 58 height 10
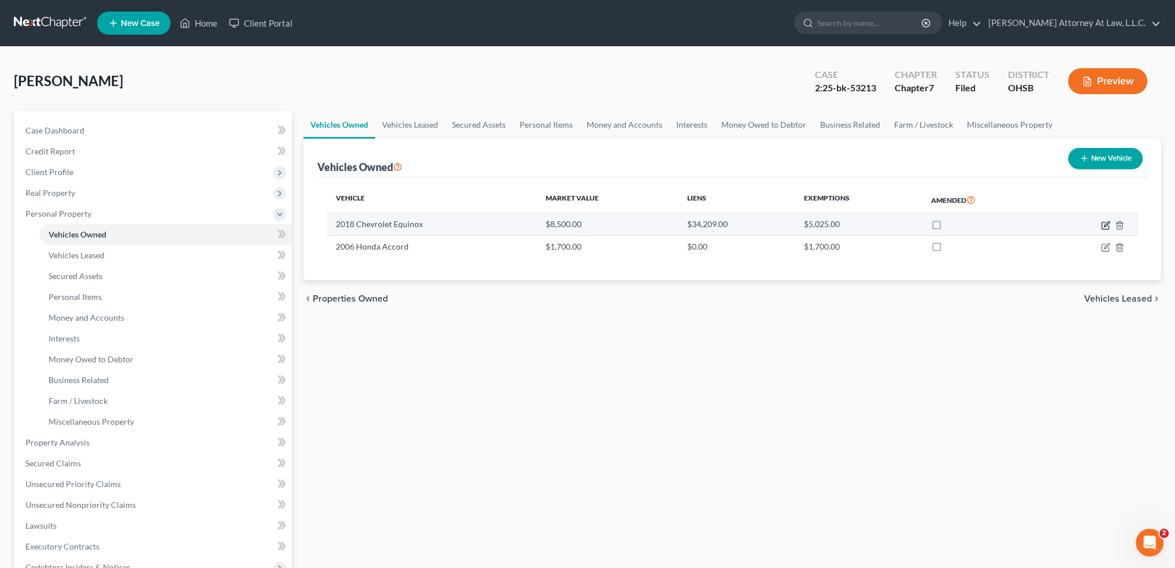
click at [1105, 224] on icon "button" at bounding box center [1105, 225] width 9 height 9
select select "0"
select select "8"
select select "2"
select select "0"
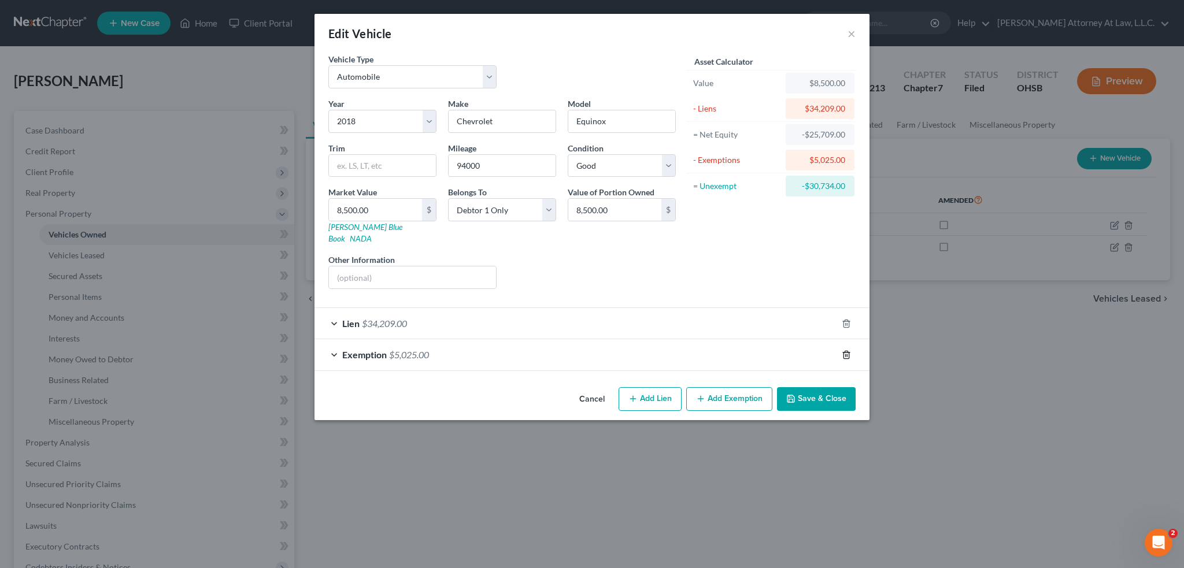
click at [847, 354] on line "button" at bounding box center [847, 355] width 0 height 2
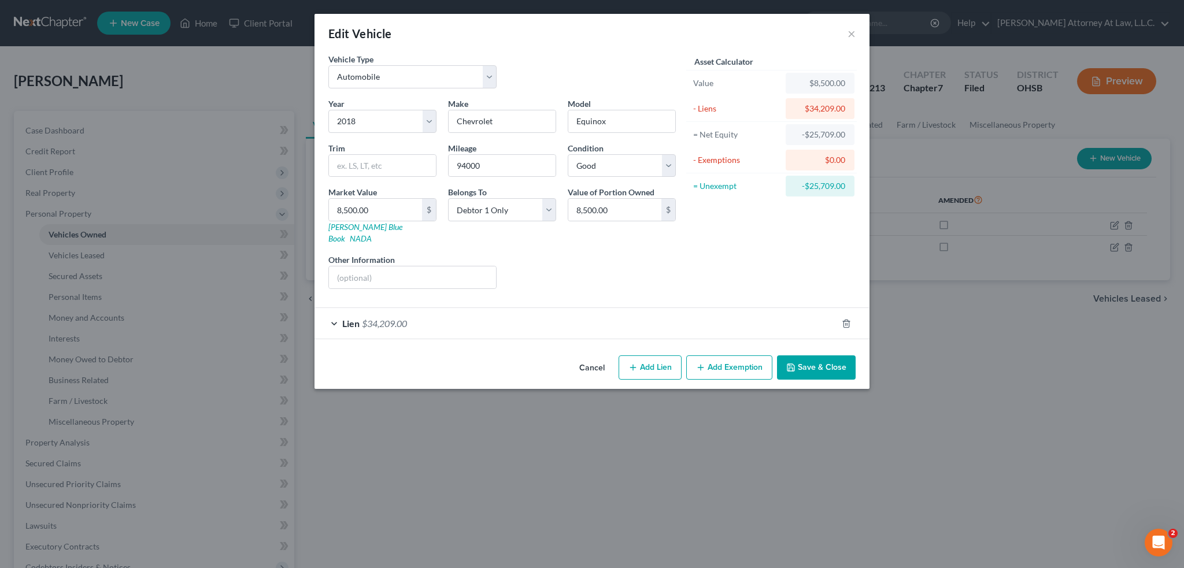
click at [846, 356] on button "Save & Close" at bounding box center [816, 368] width 79 height 24
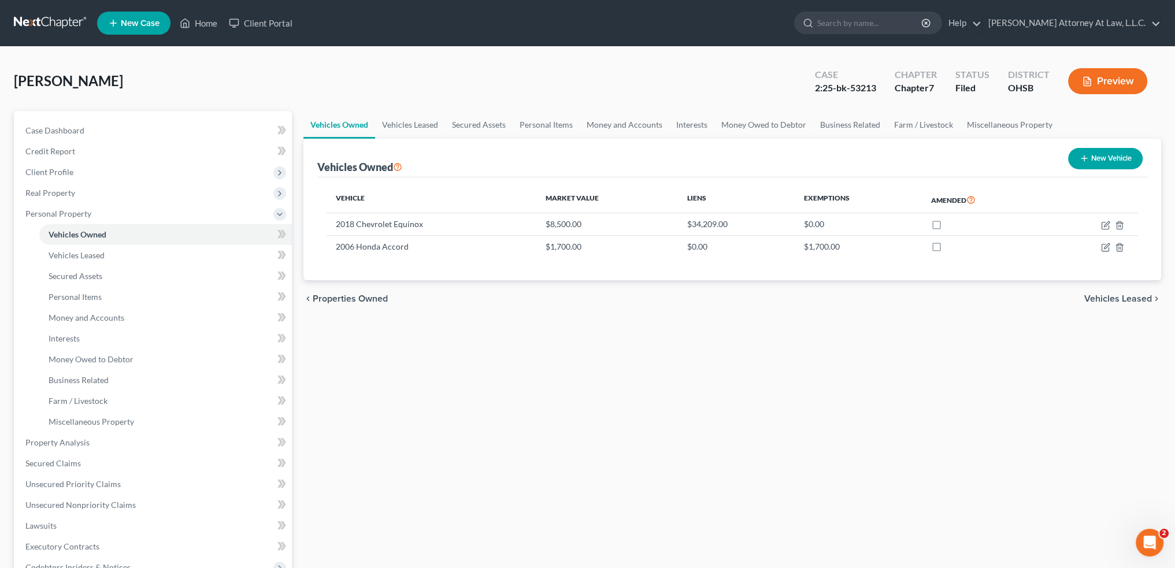
click at [1091, 79] on icon "button" at bounding box center [1087, 81] width 10 height 10
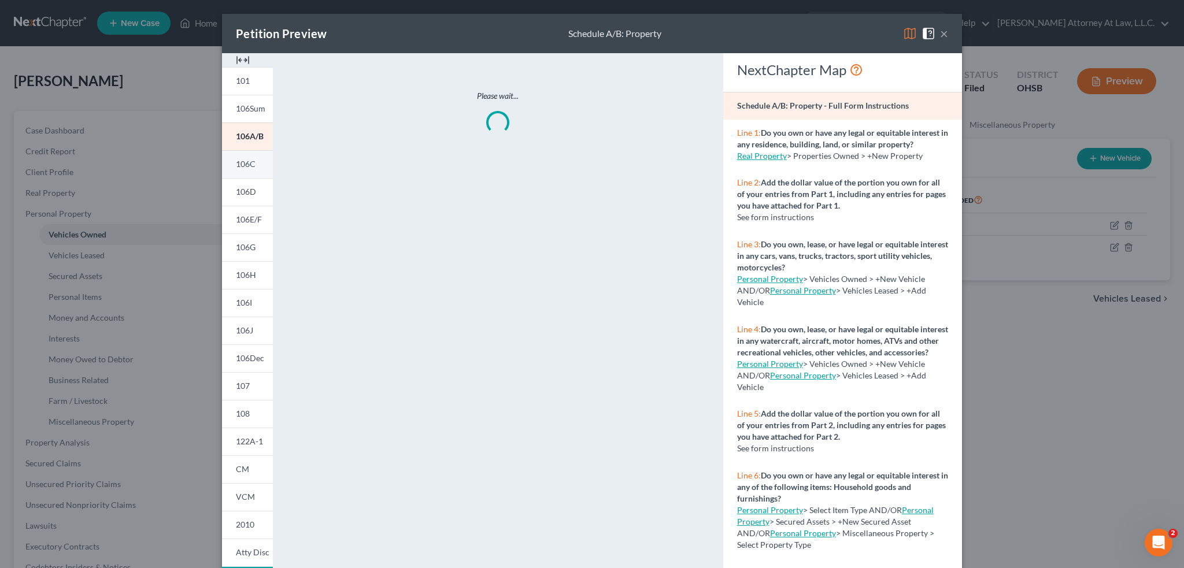
click at [246, 166] on span "106C" at bounding box center [246, 164] width 20 height 10
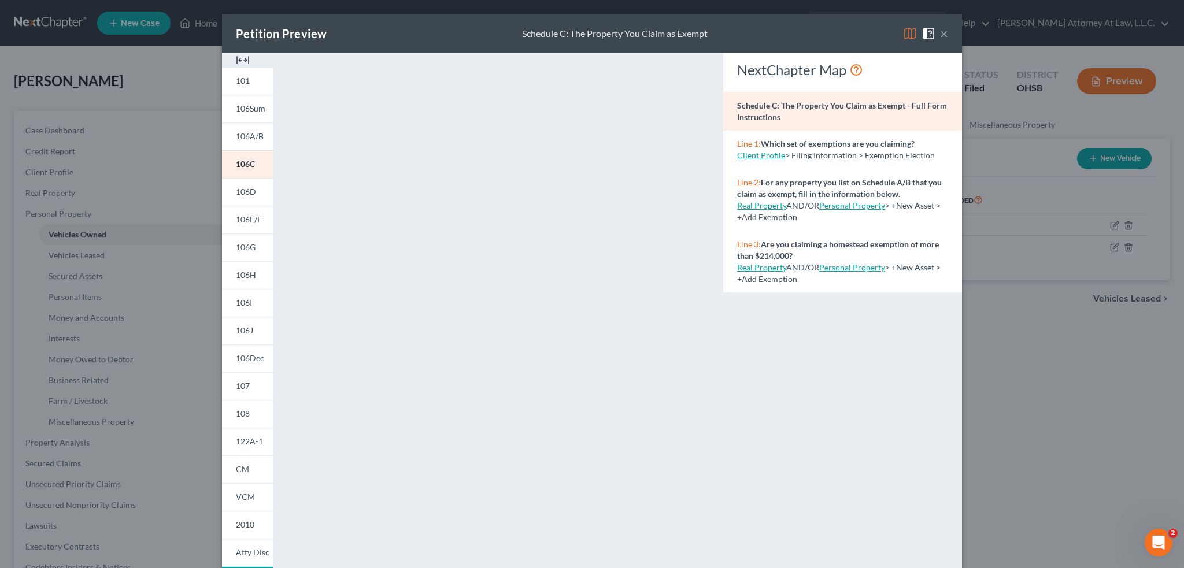
scroll to position [58, 0]
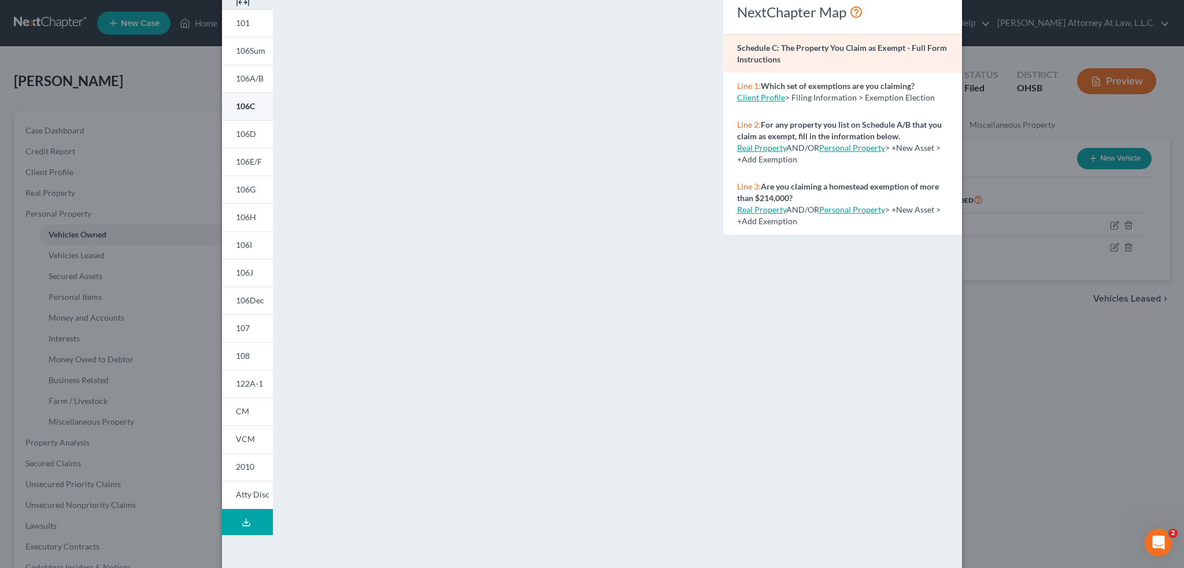
click at [242, 110] on span "106C" at bounding box center [245, 106] width 19 height 10
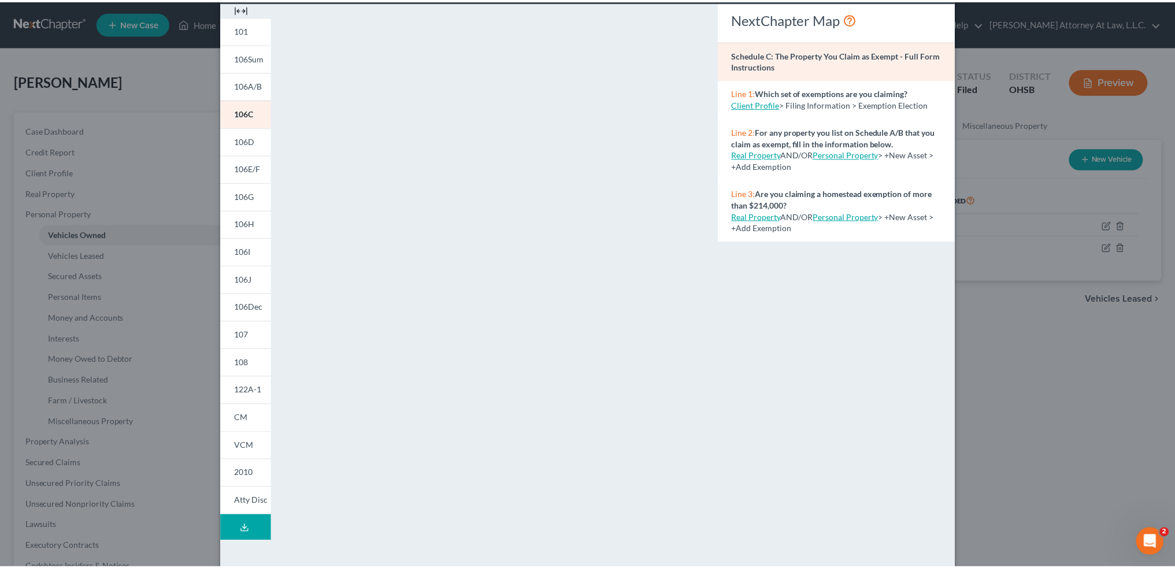
scroll to position [0, 0]
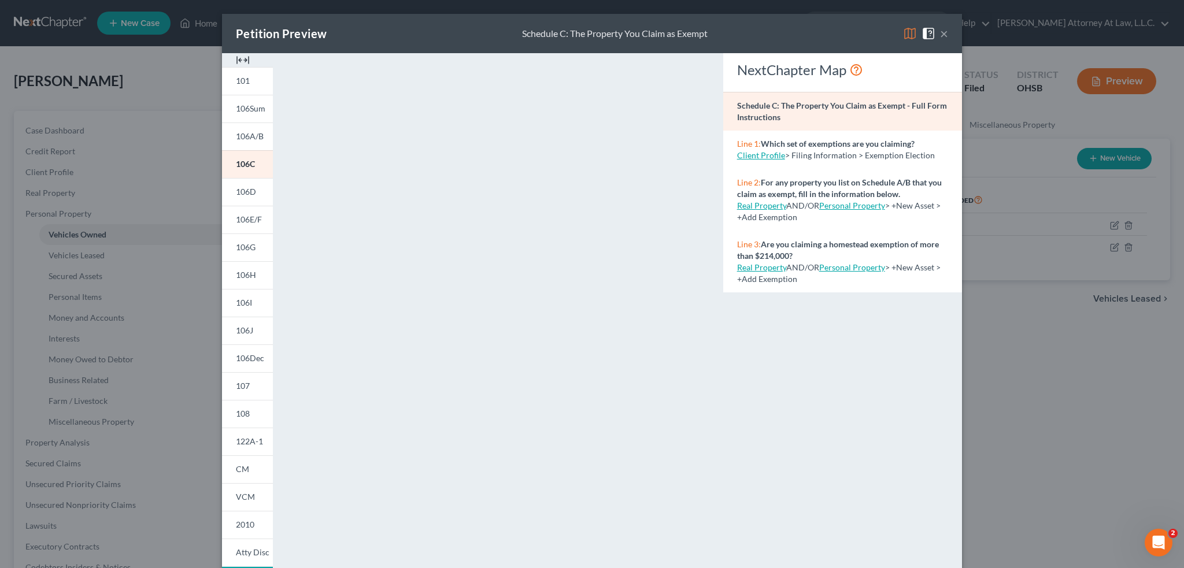
click at [940, 33] on button "×" at bounding box center [944, 34] width 8 height 14
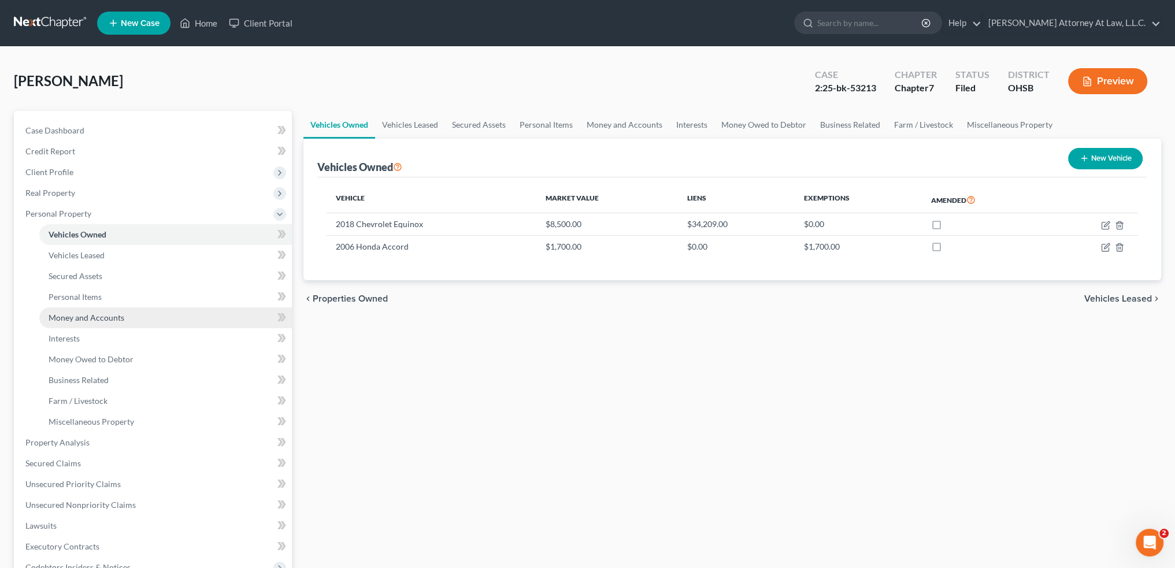
click at [101, 317] on span "Money and Accounts" at bounding box center [87, 318] width 76 height 10
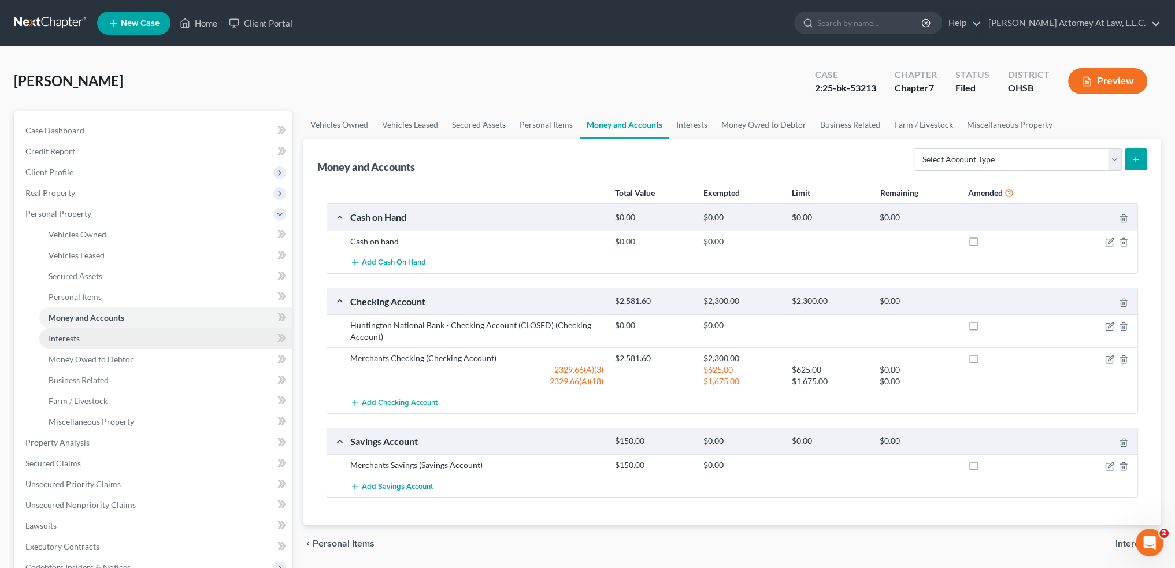
click at [79, 338] on span "Interests" at bounding box center [64, 339] width 31 height 10
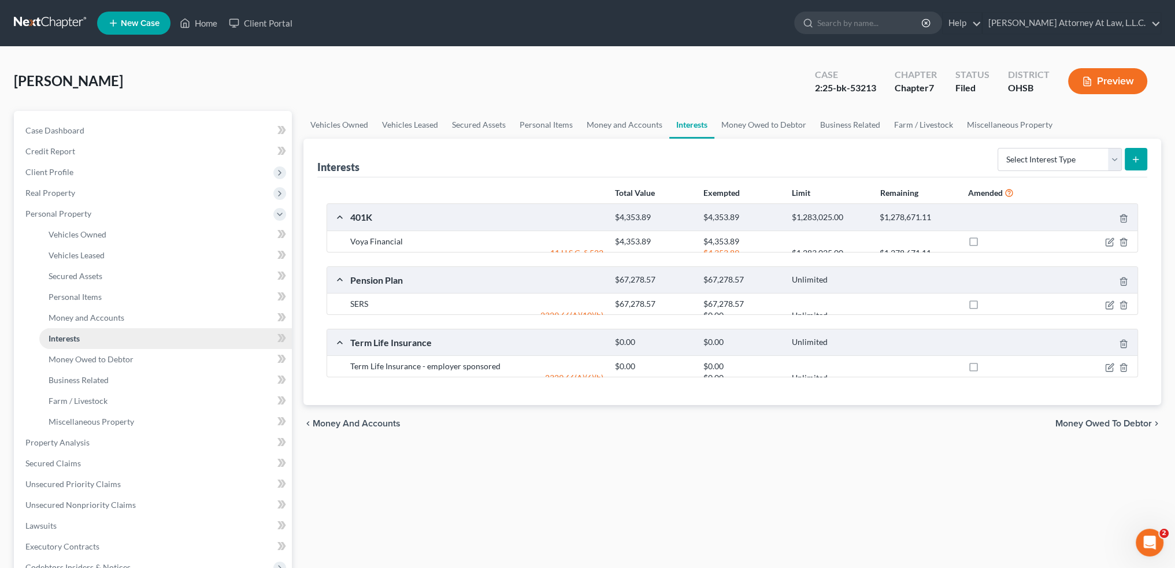
scroll to position [58, 0]
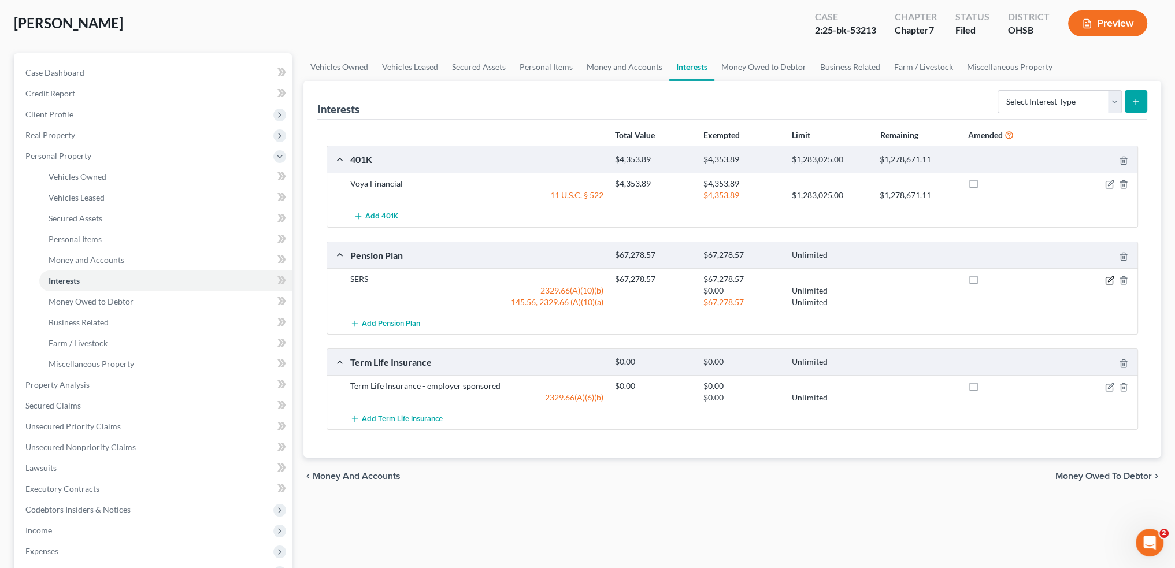
click at [1108, 279] on icon "button" at bounding box center [1109, 280] width 9 height 9
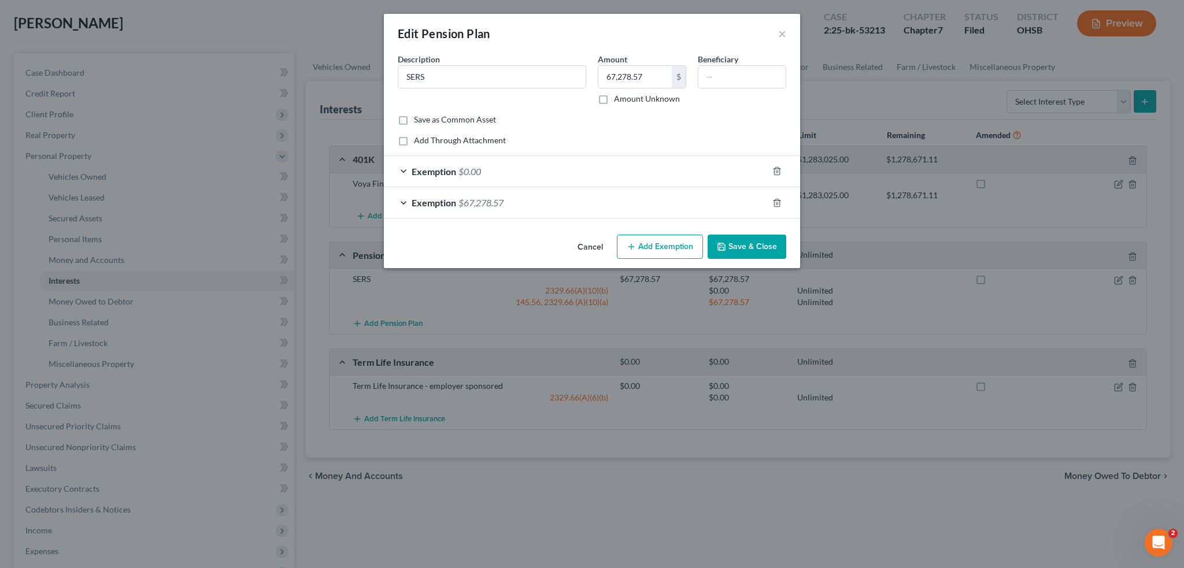
click at [438, 167] on span "Exemption" at bounding box center [434, 171] width 45 height 11
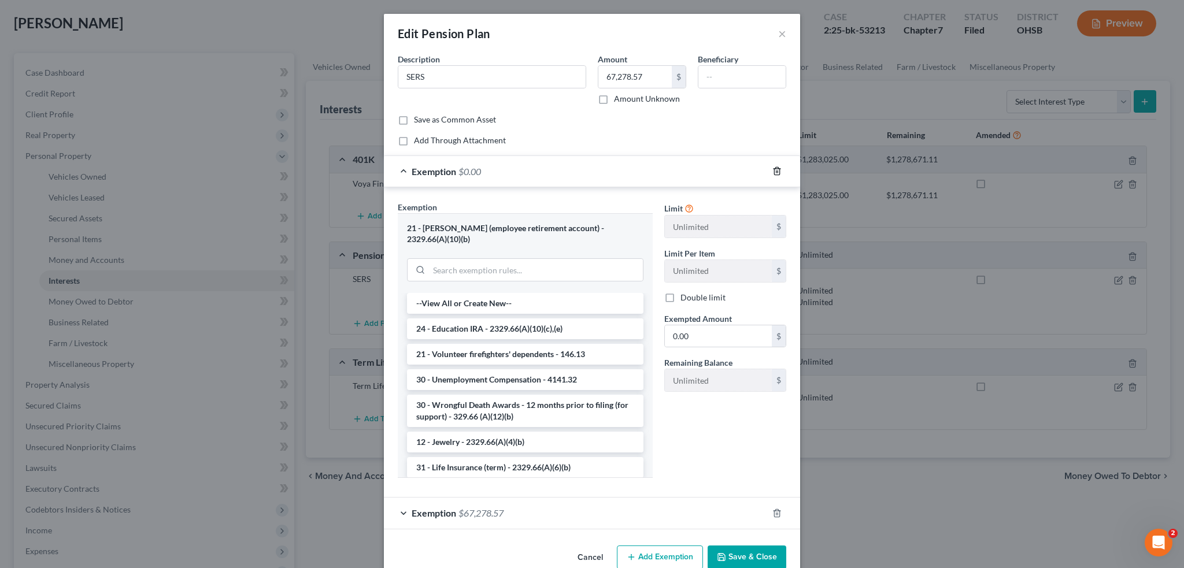
click at [776, 171] on line "button" at bounding box center [776, 172] width 0 height 2
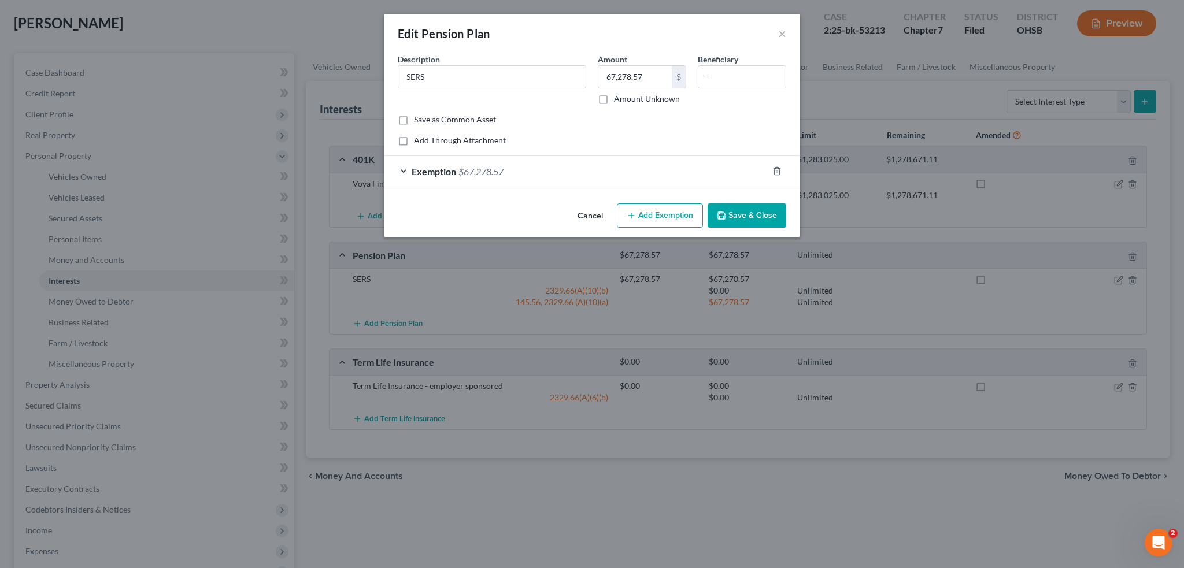
click at [747, 217] on button "Save & Close" at bounding box center [747, 216] width 79 height 24
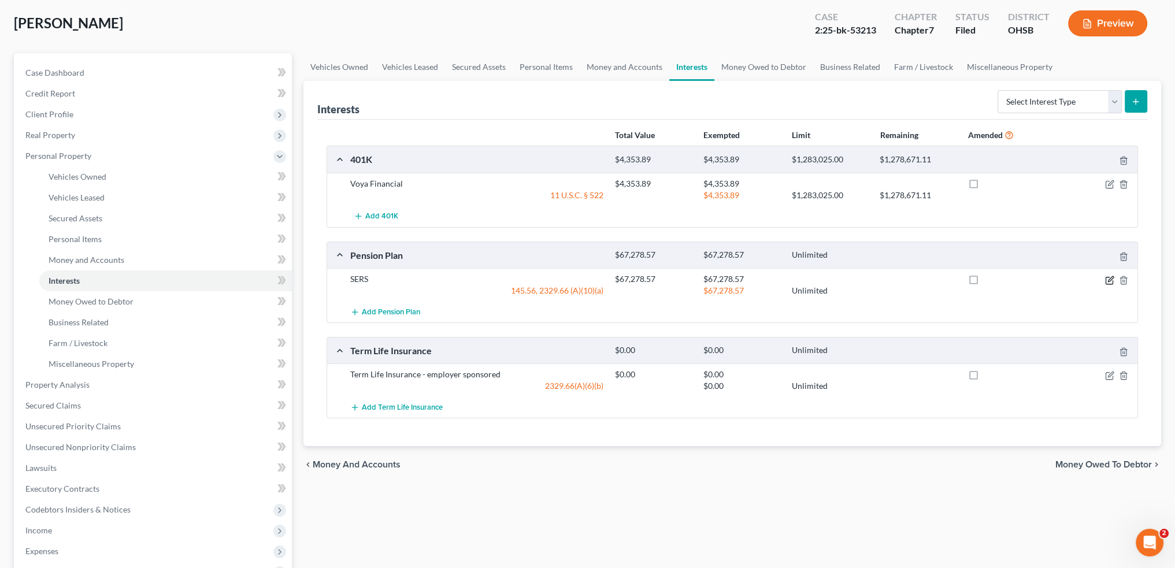
click at [1111, 277] on icon "button" at bounding box center [1110, 278] width 5 height 5
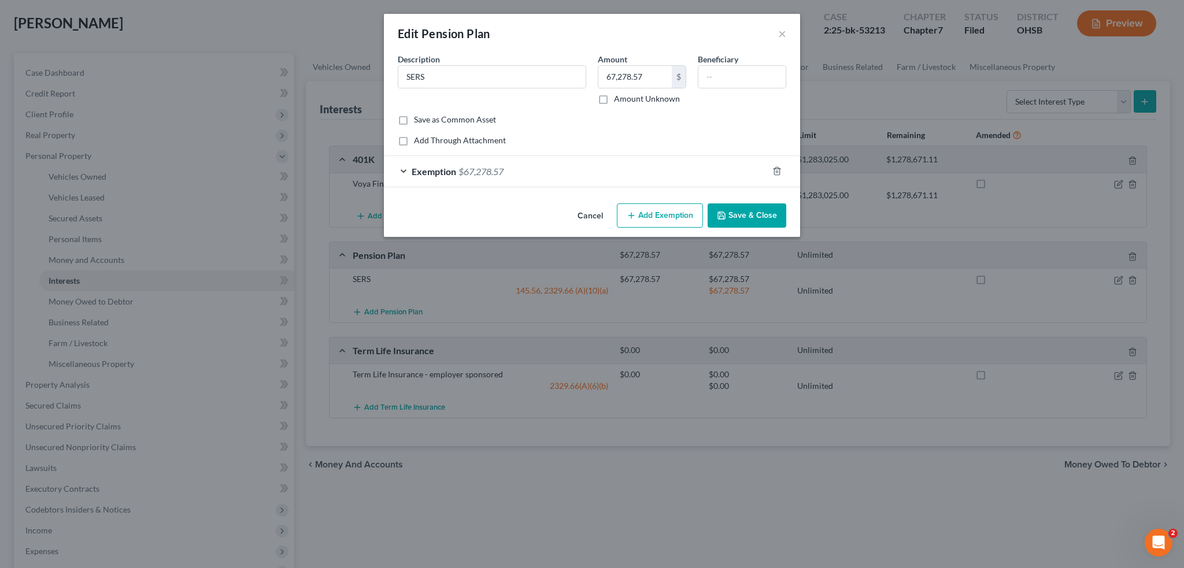
click at [493, 172] on span "$67,278.57" at bounding box center [480, 171] width 45 height 11
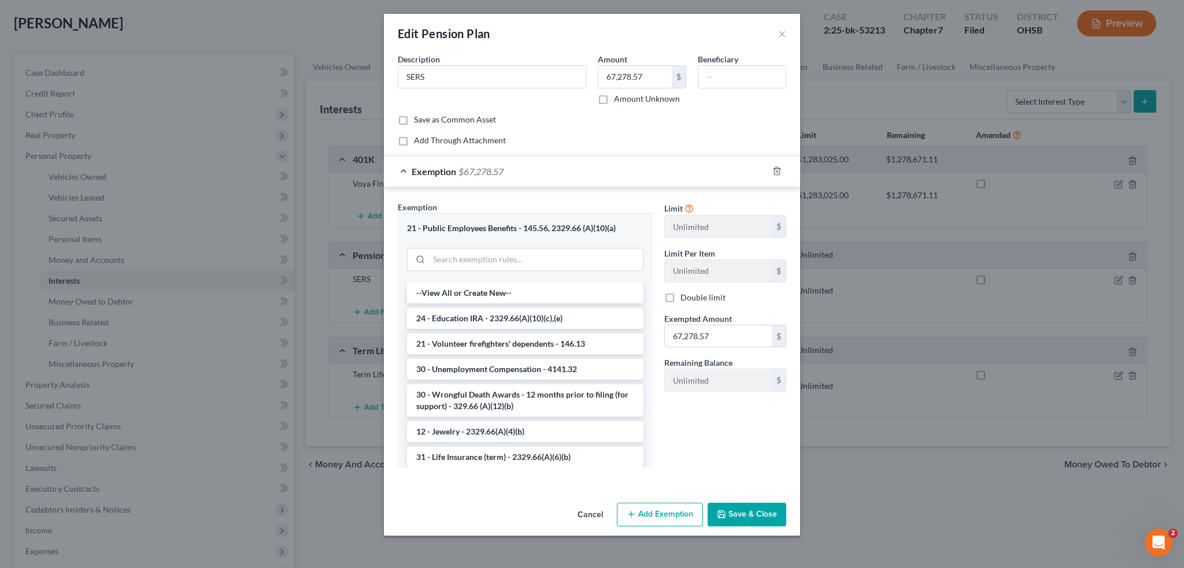
click at [493, 172] on span "$67,278.57" at bounding box center [480, 171] width 45 height 11
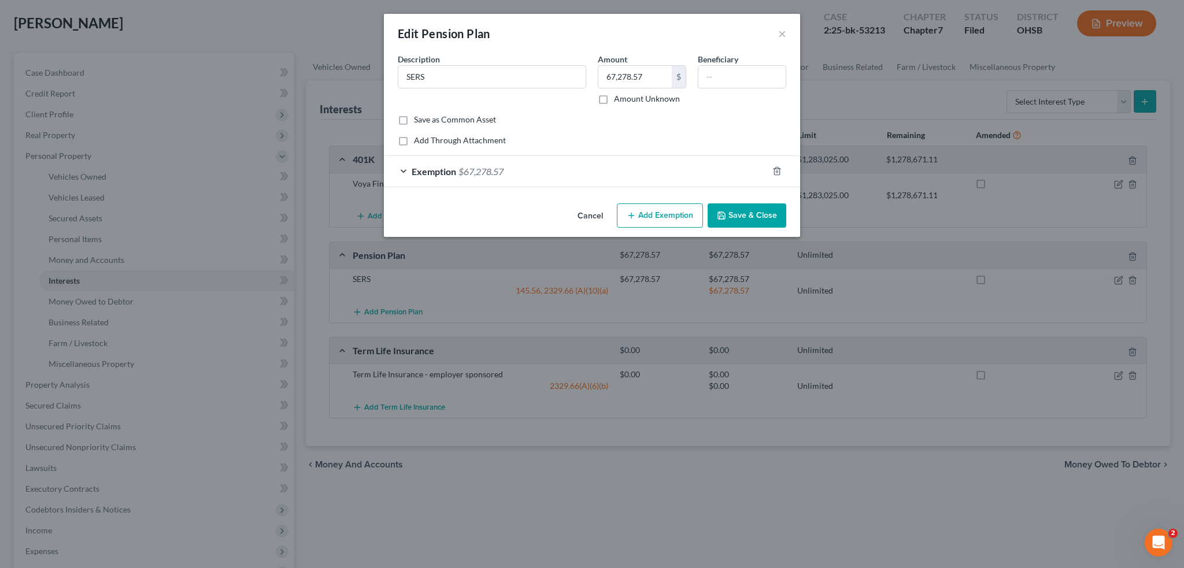
click at [754, 212] on button "Save & Close" at bounding box center [747, 216] width 79 height 24
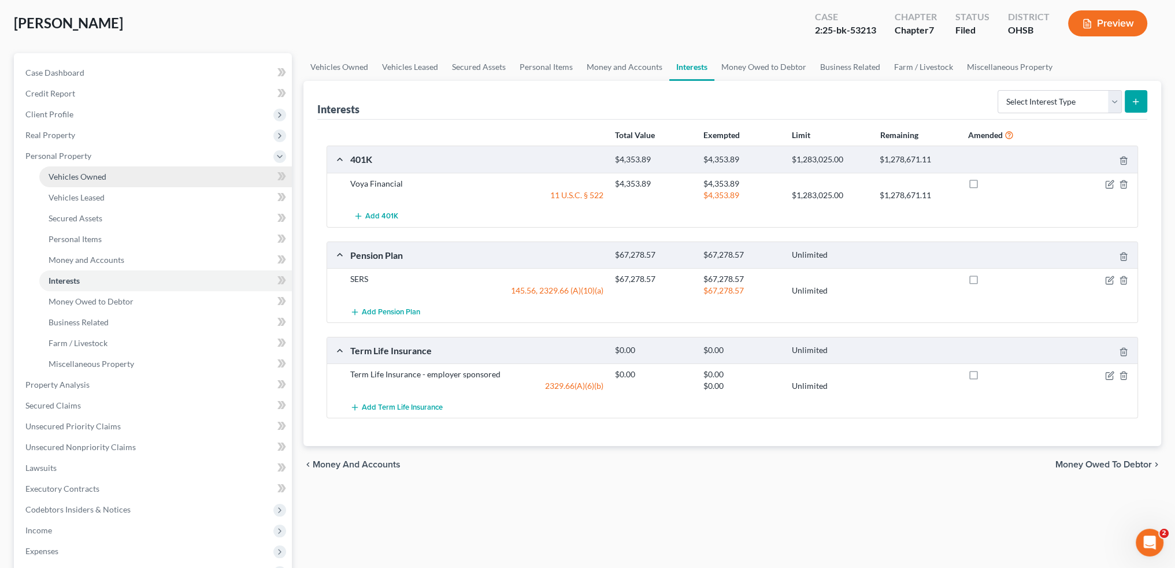
click at [120, 176] on link "Vehicles Owned" at bounding box center [165, 177] width 253 height 21
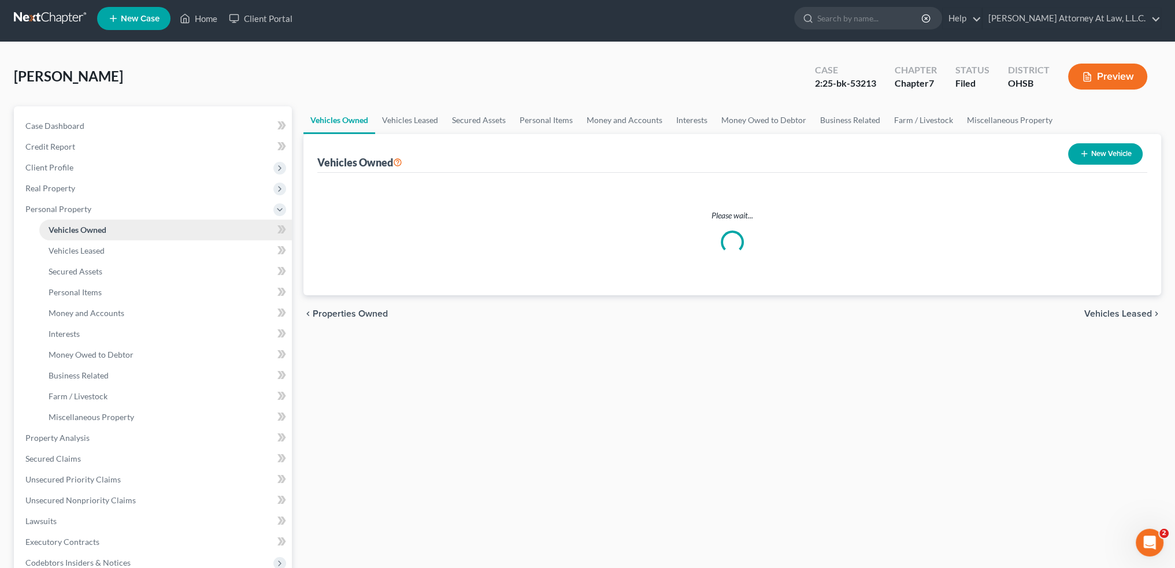
click at [120, 176] on ul "Case Dashboard Payments Invoices Payments Payments Credit Report Client Profile" at bounding box center [154, 407] width 276 height 583
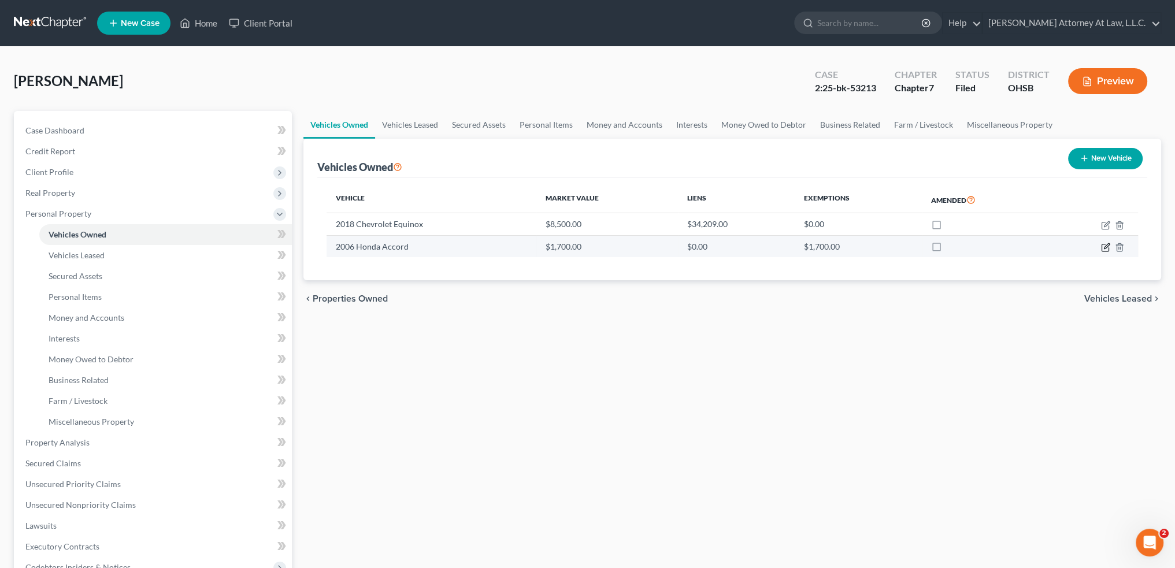
click at [1104, 249] on icon "button" at bounding box center [1105, 247] width 9 height 9
select select "0"
select select "20"
select select "3"
select select "0"
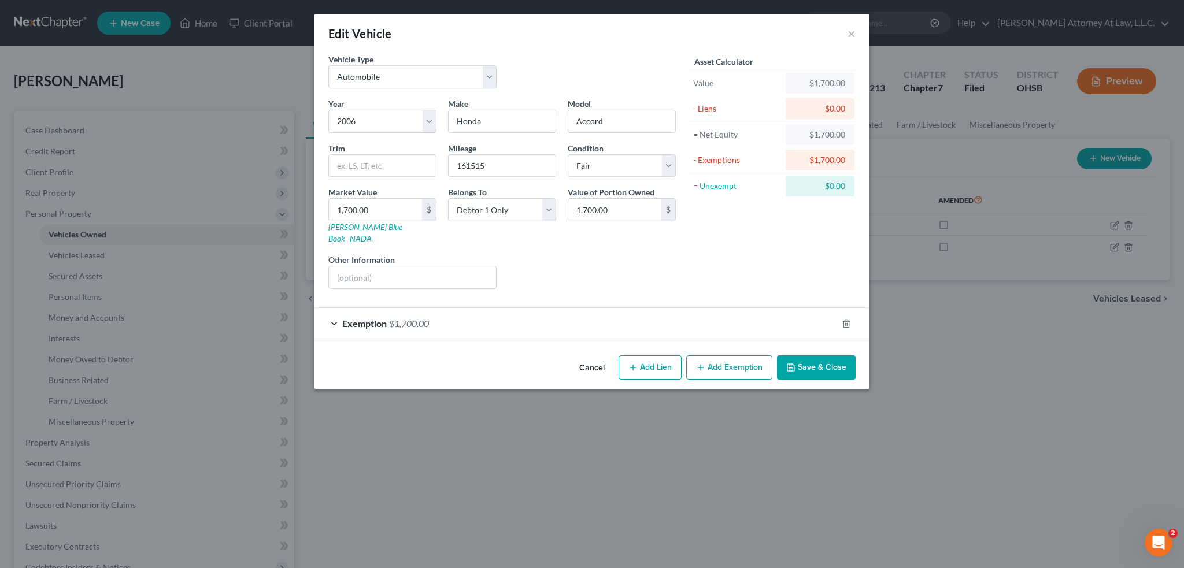
click at [819, 356] on button "Save & Close" at bounding box center [816, 368] width 79 height 24
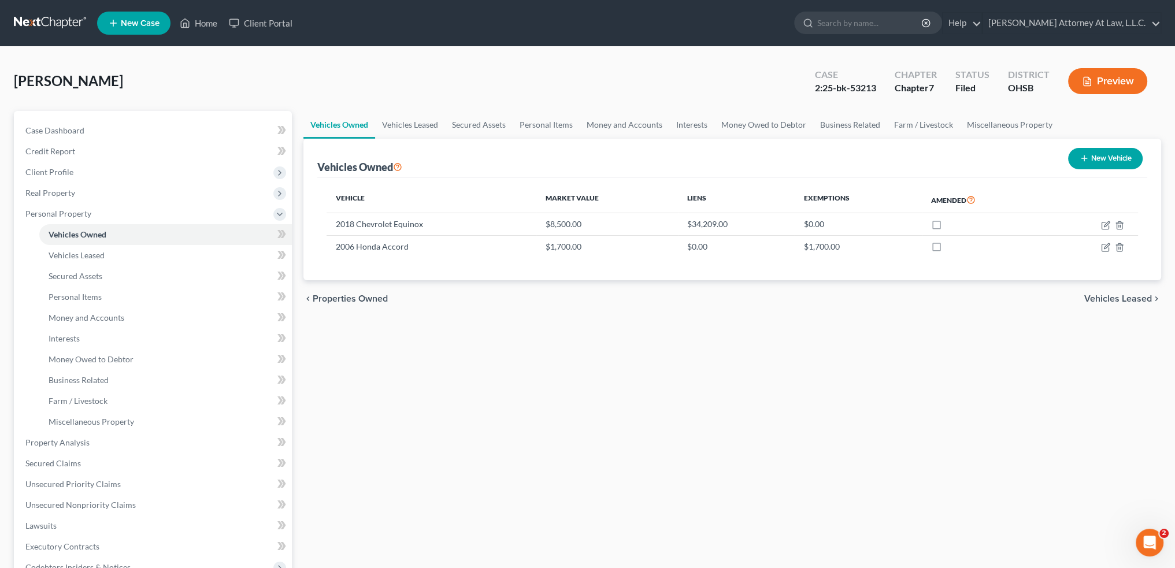
click at [1105, 79] on button "Preview" at bounding box center [1107, 81] width 79 height 26
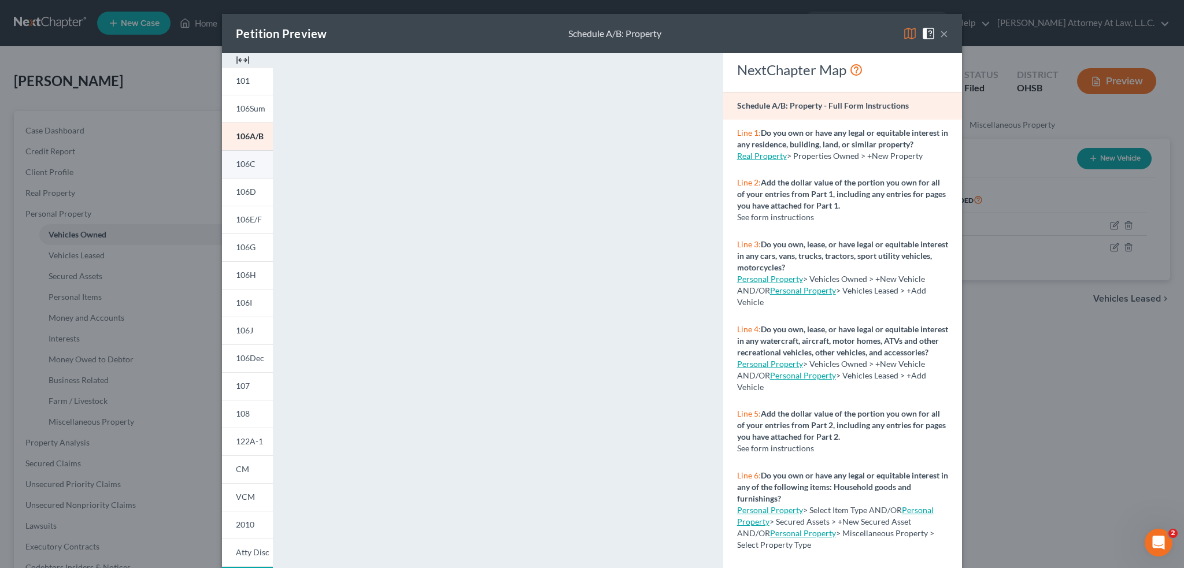
click at [242, 166] on span "106C" at bounding box center [246, 164] width 20 height 10
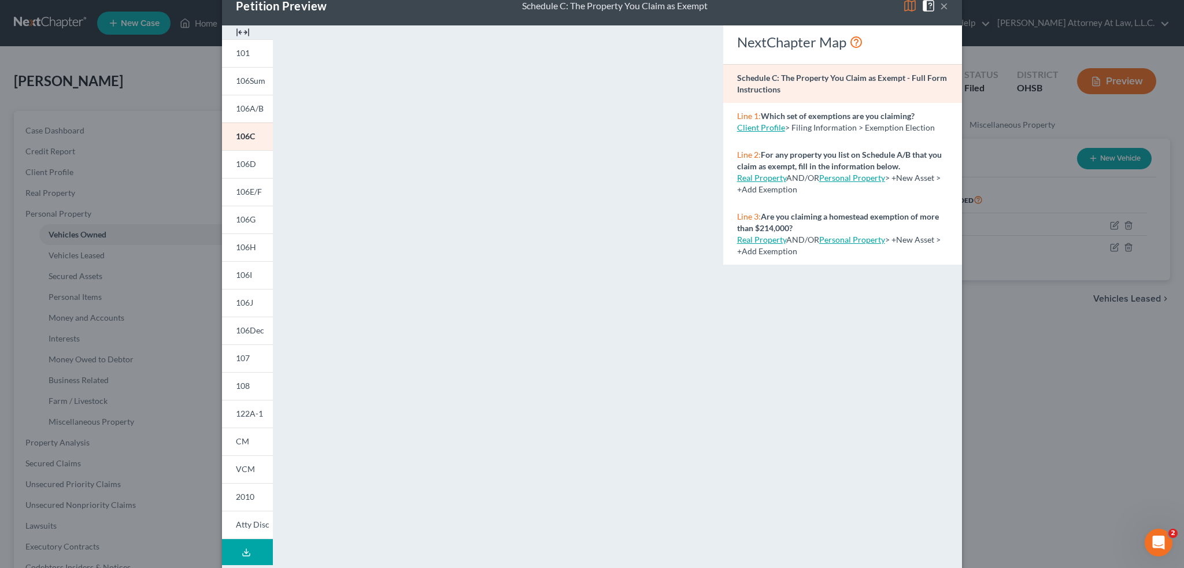
scroll to position [58, 0]
